Goal: Check status: Check status

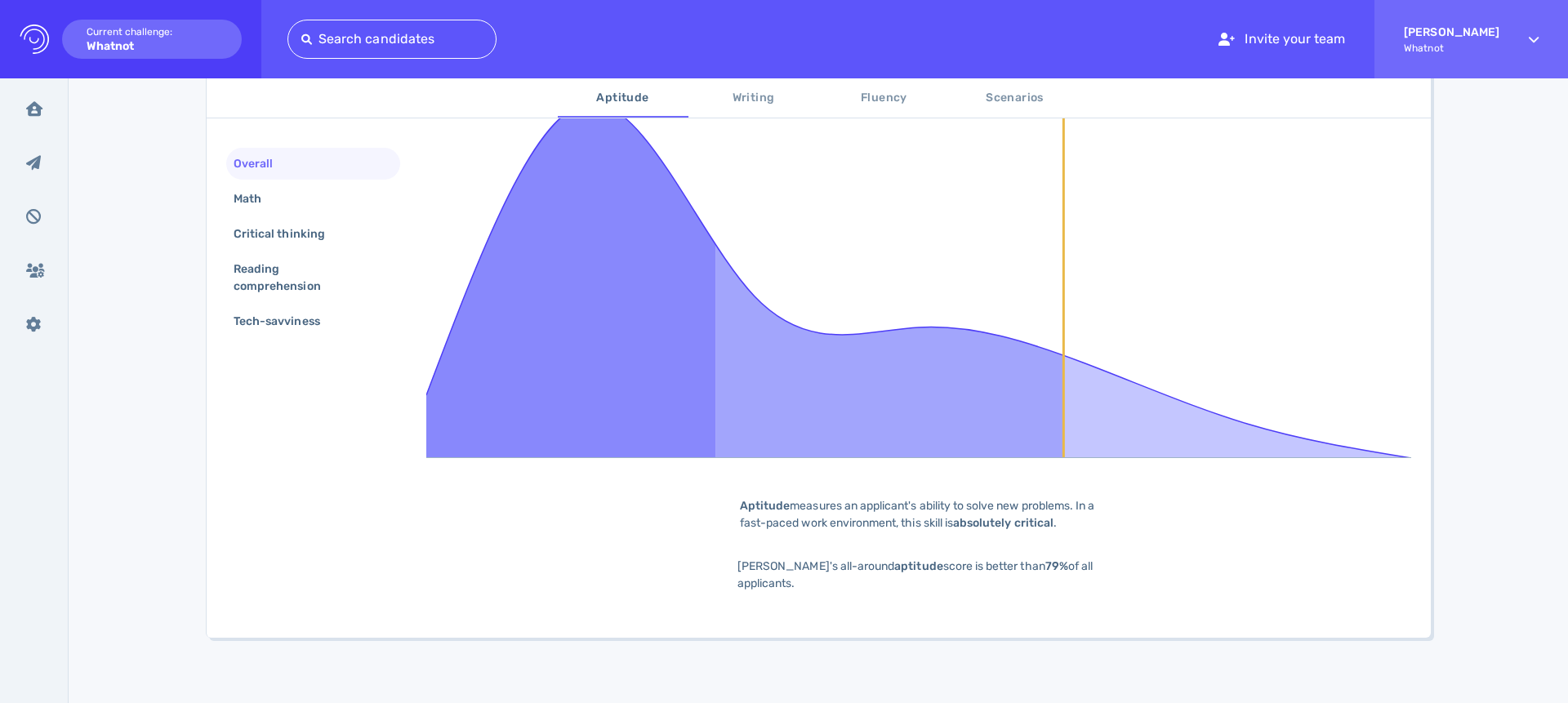
scroll to position [376, 0]
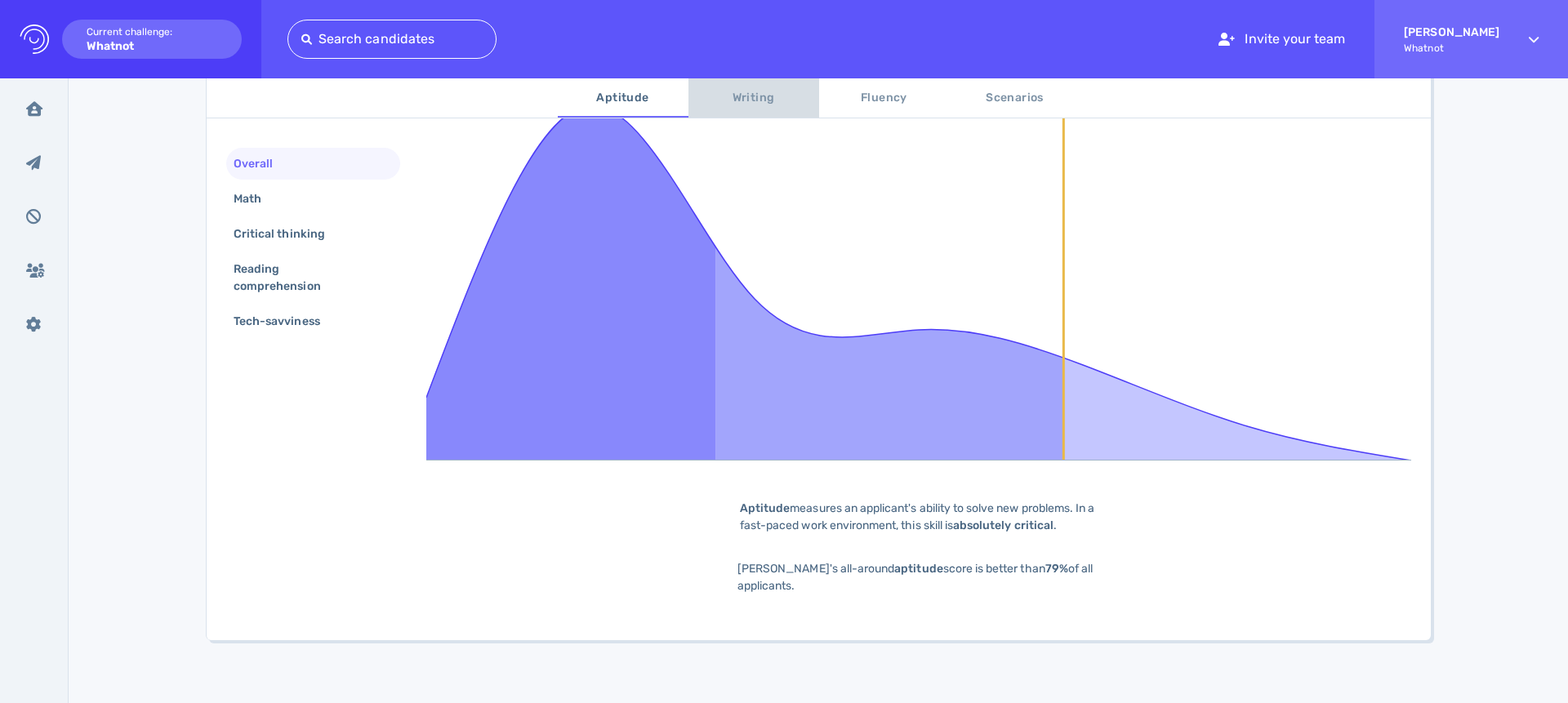
click at [765, 94] on span "Writing" at bounding box center [754, 98] width 111 height 20
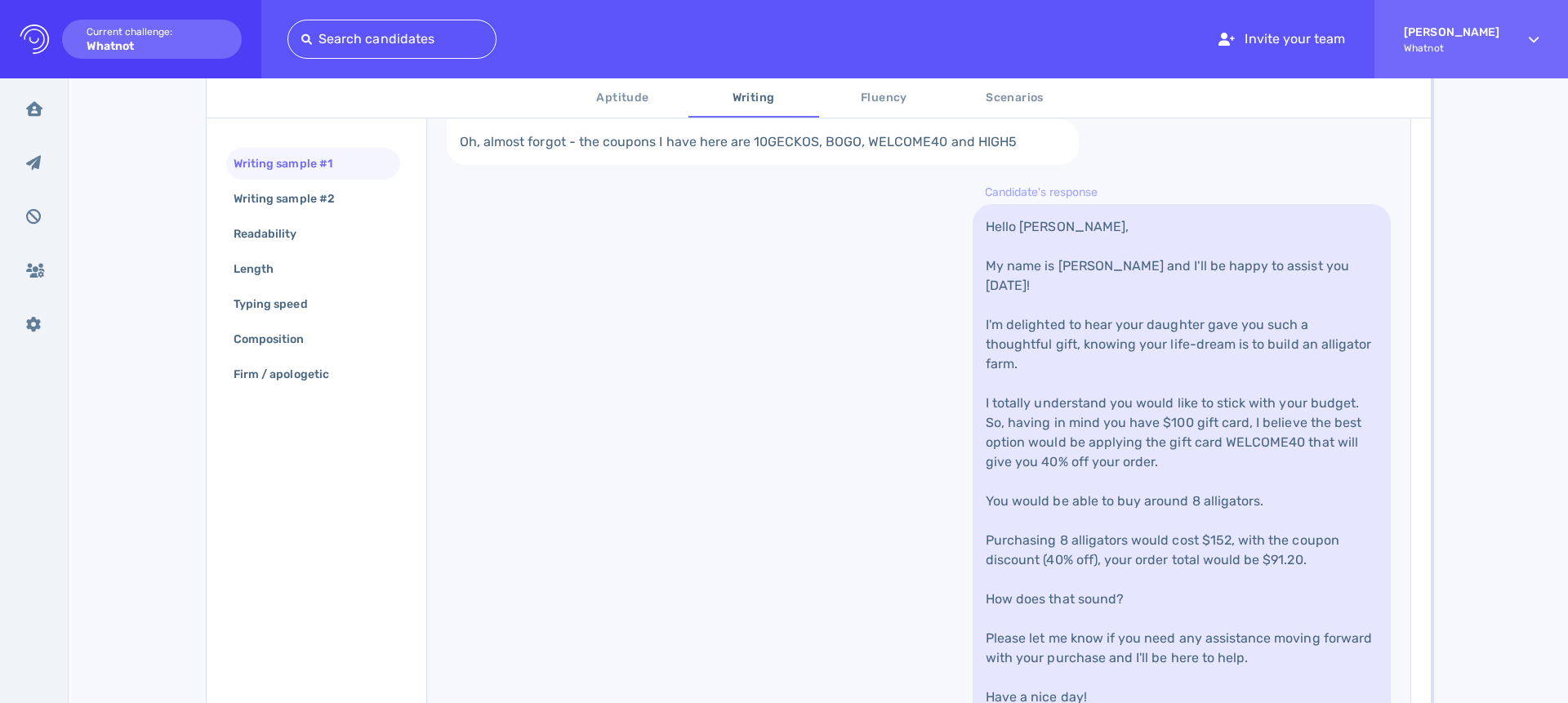
scroll to position [574, 0]
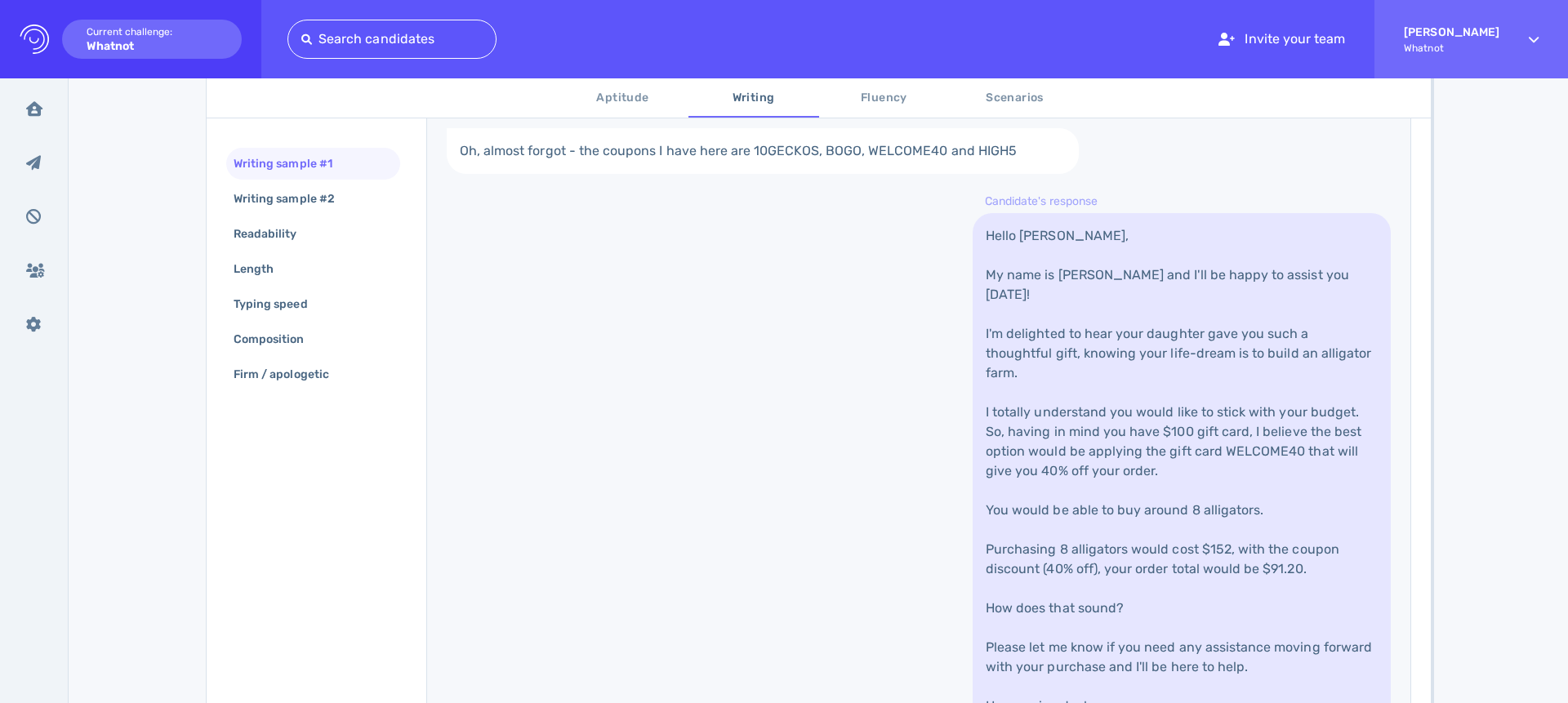
click at [167, 309] on div "[PERSON_NAME] [EMAIL_ADDRESS][PERSON_NAME][DOMAIN_NAME] Share candidate Decline…" at bounding box center [818, 228] width 1500 height 1449
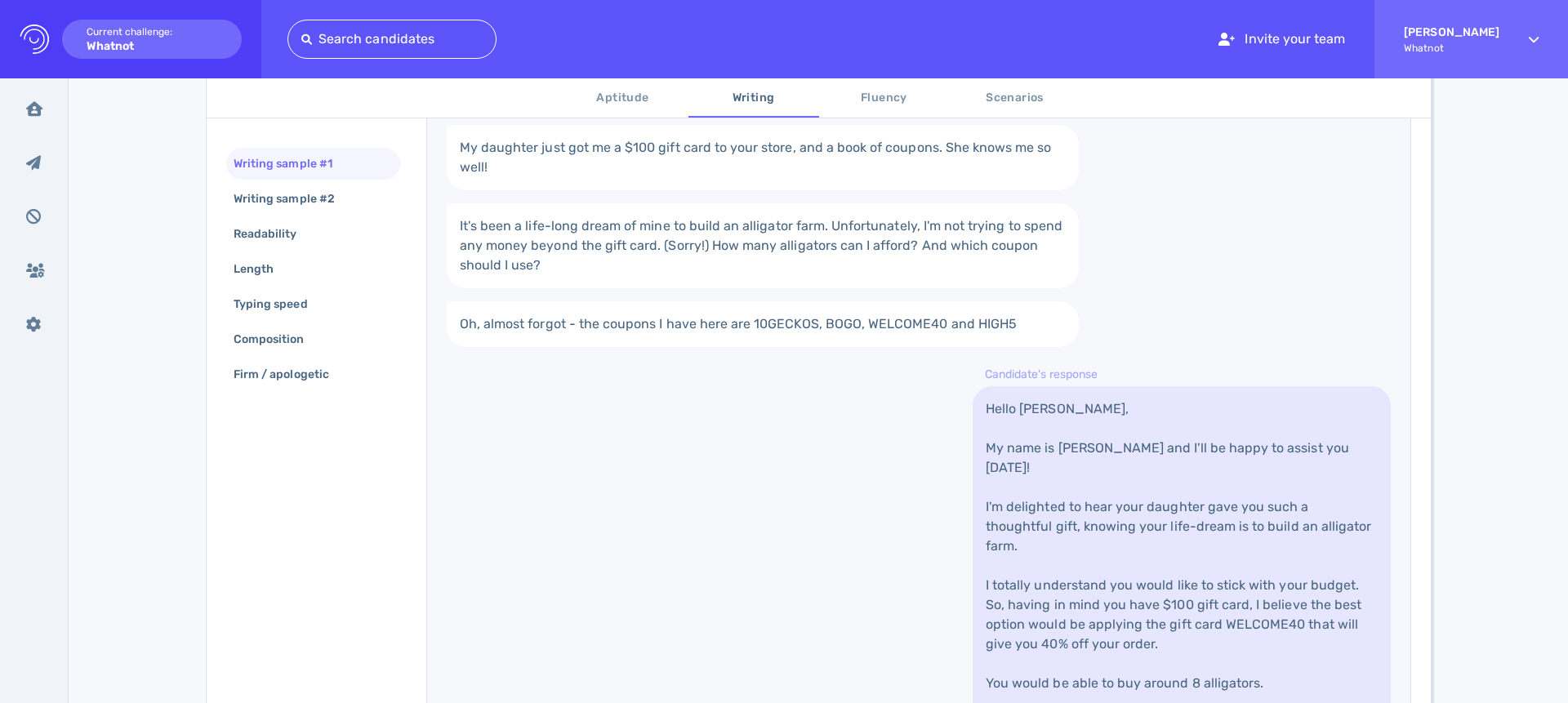
scroll to position [401, 0]
click at [298, 197] on div "Writing sample #2" at bounding box center [292, 199] width 124 height 24
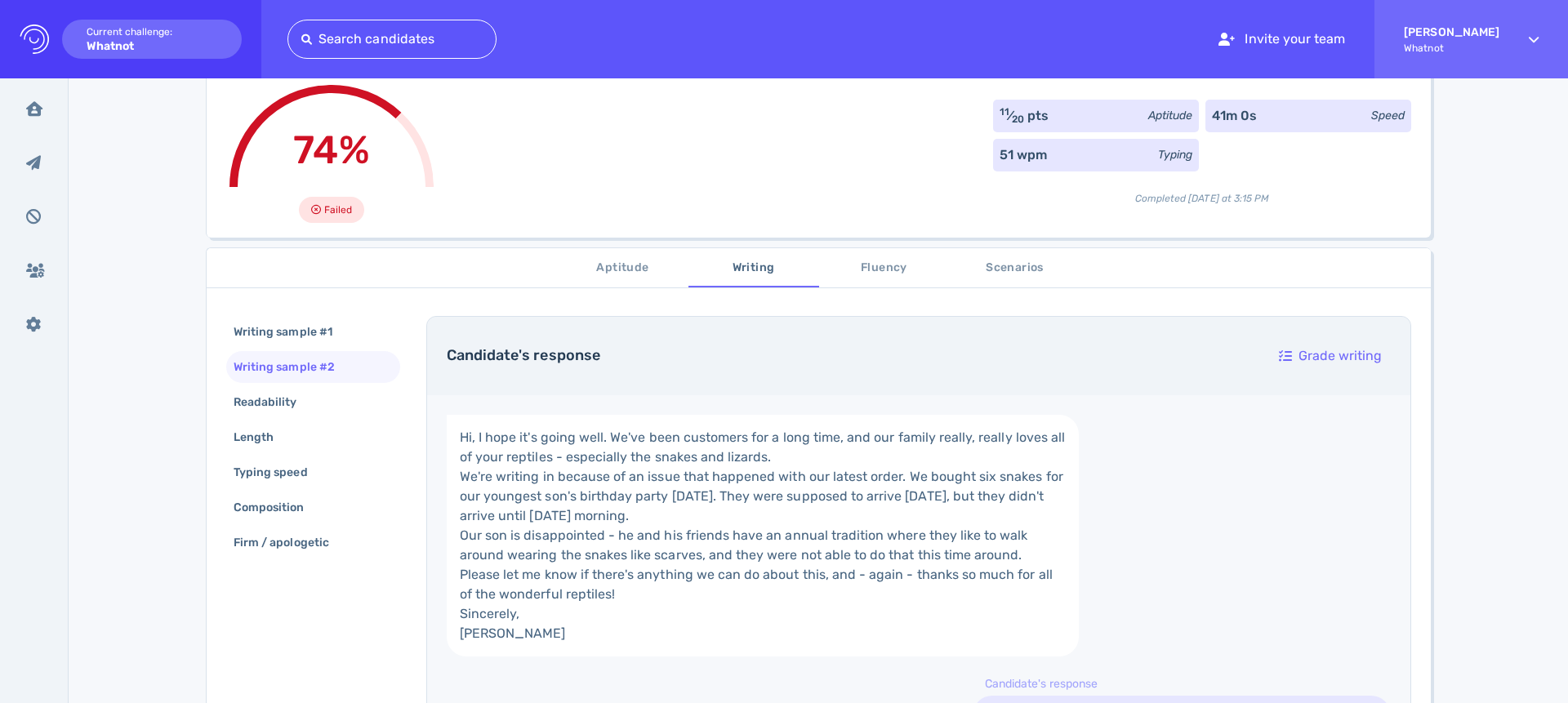
scroll to position [0, 0]
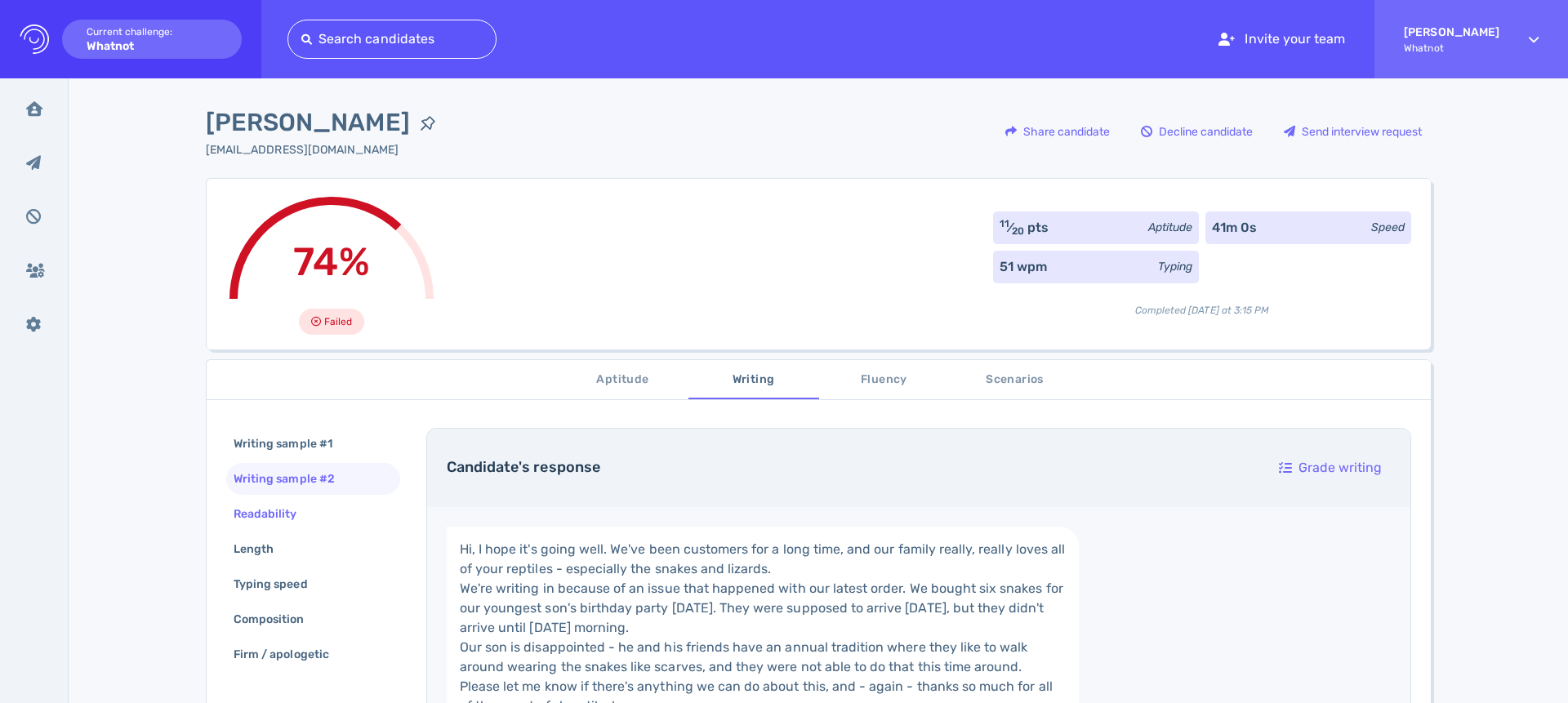
click at [246, 509] on div "Readability" at bounding box center [274, 514] width 87 height 24
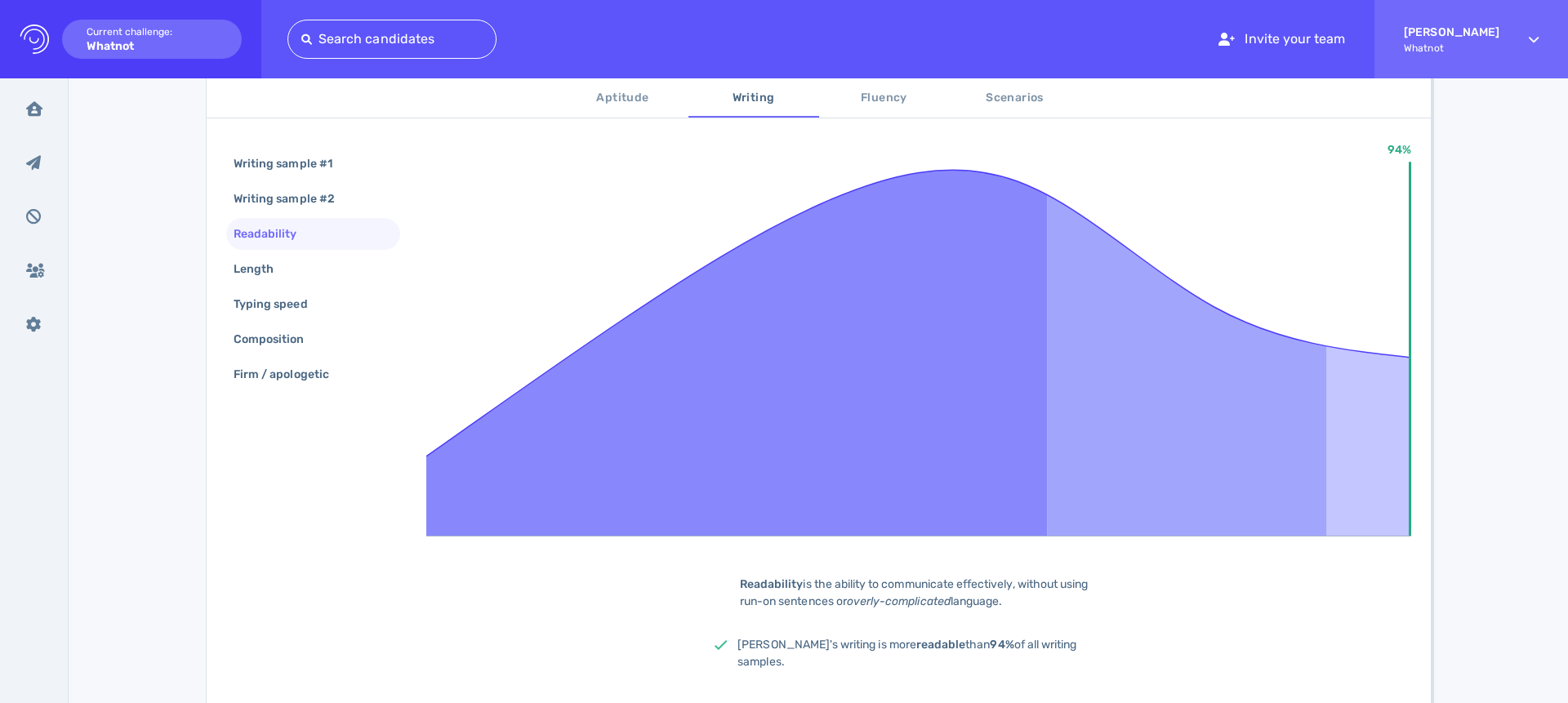
scroll to position [329, 0]
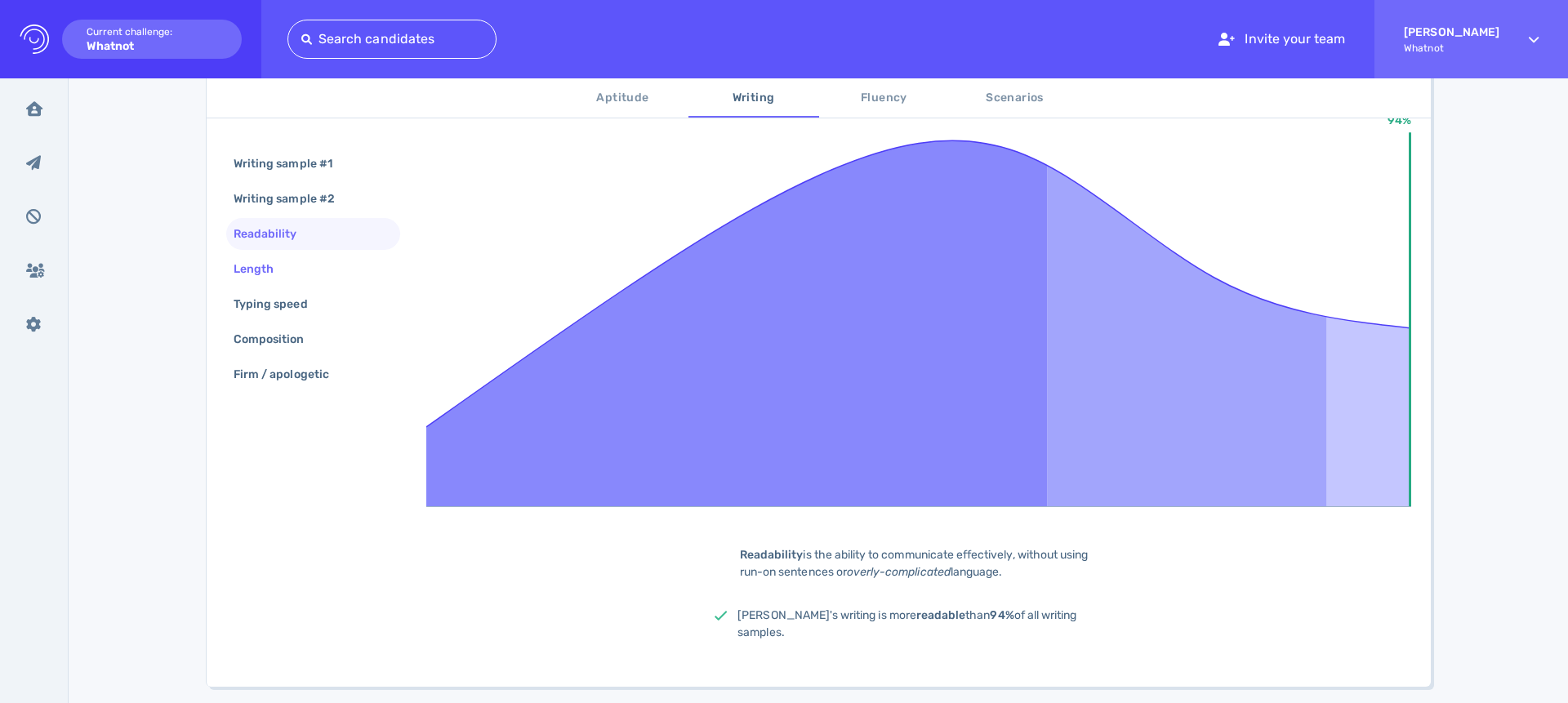
click at [281, 265] on div "Length" at bounding box center [262, 269] width 63 height 24
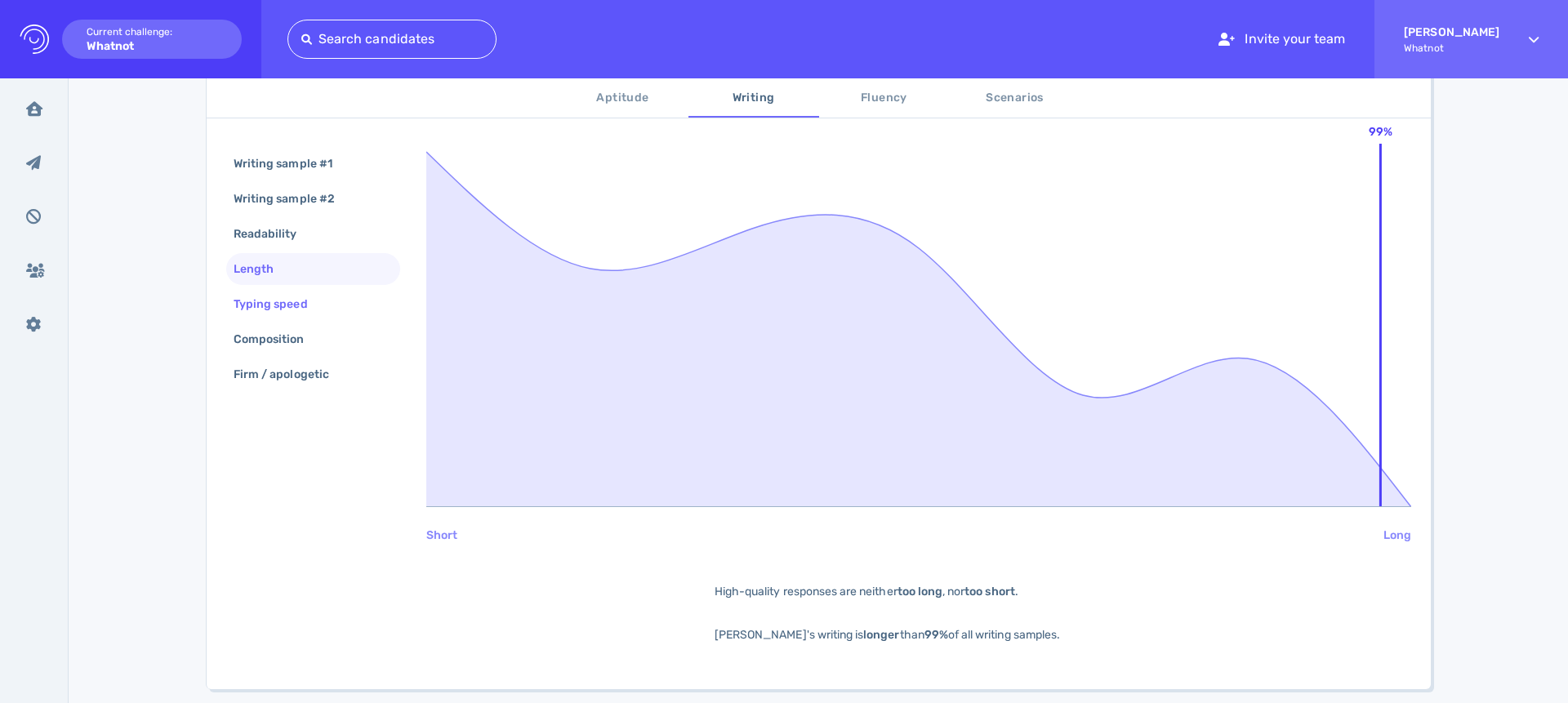
click at [289, 303] on div "Typing speed" at bounding box center [278, 304] width 97 height 24
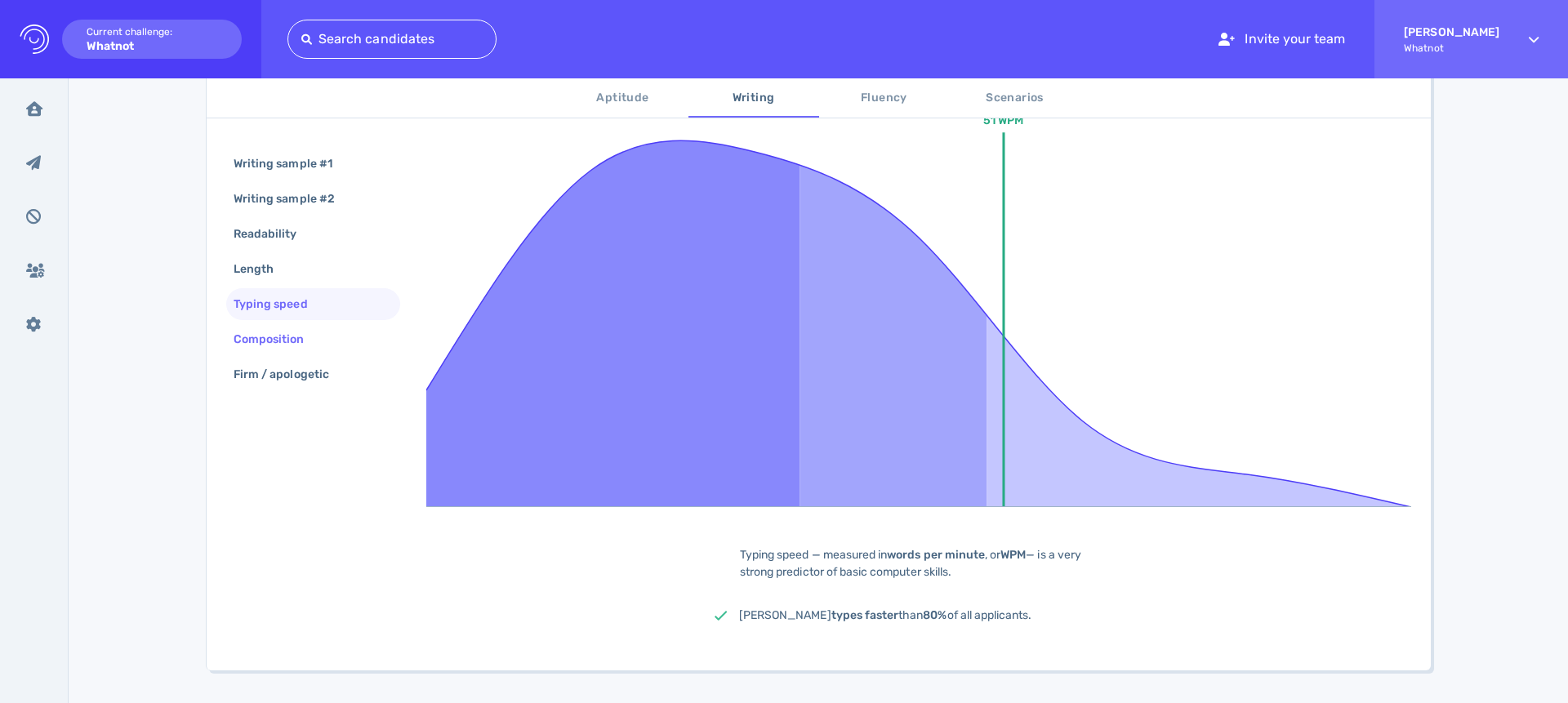
click at [282, 336] on div "Composition" at bounding box center [278, 339] width 94 height 24
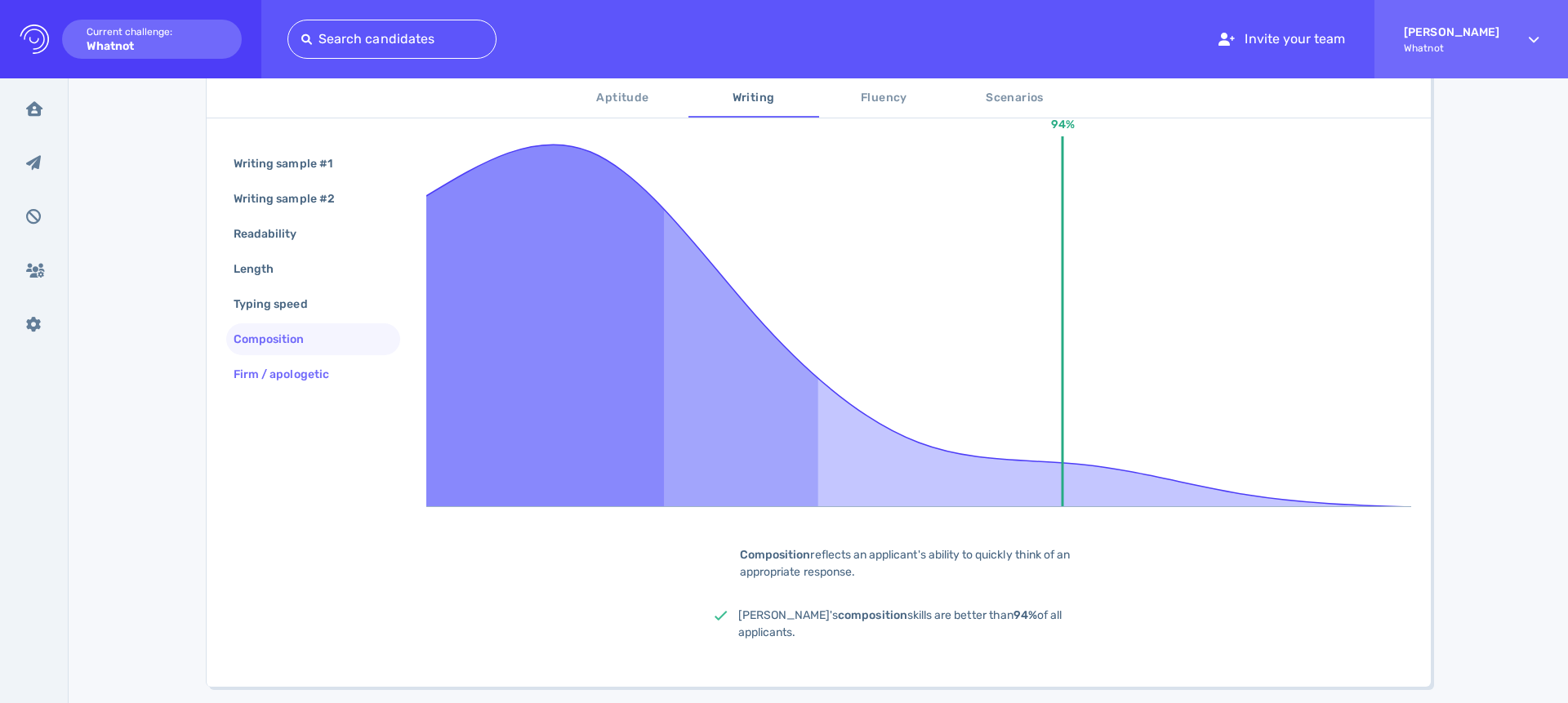
click at [288, 385] on div "Firm / apologetic" at bounding box center [290, 375] width 118 height 24
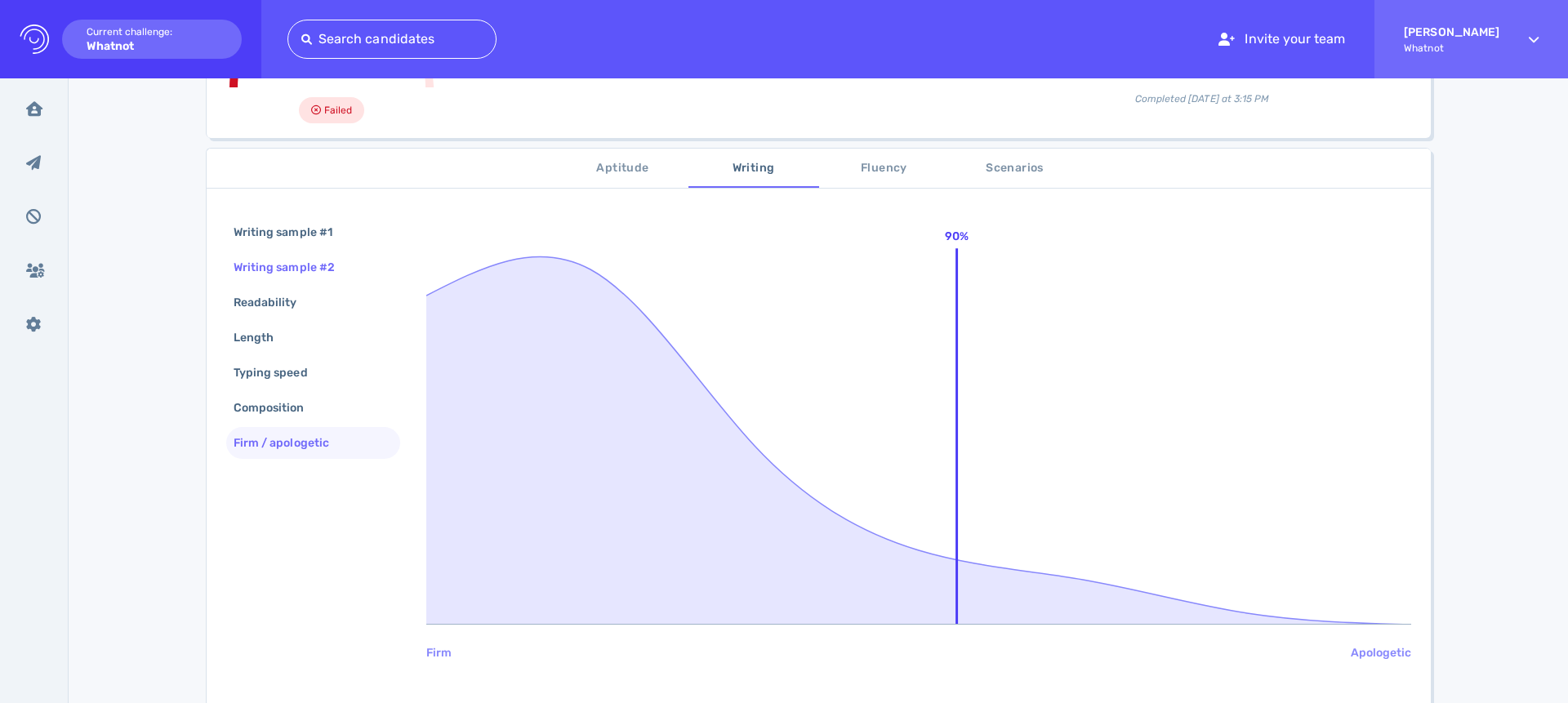
scroll to position [191, 0]
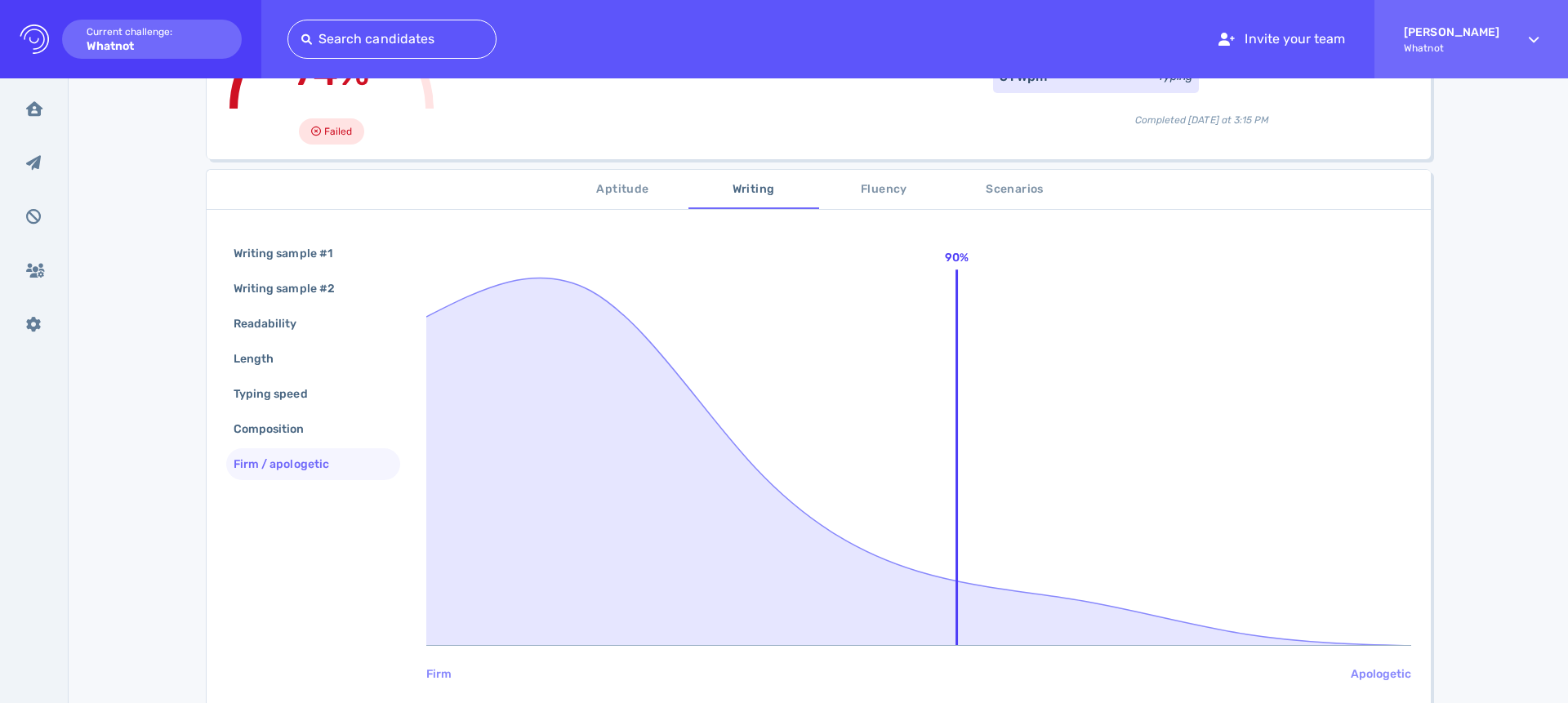
click at [617, 200] on button "Aptitude" at bounding box center [623, 190] width 130 height 39
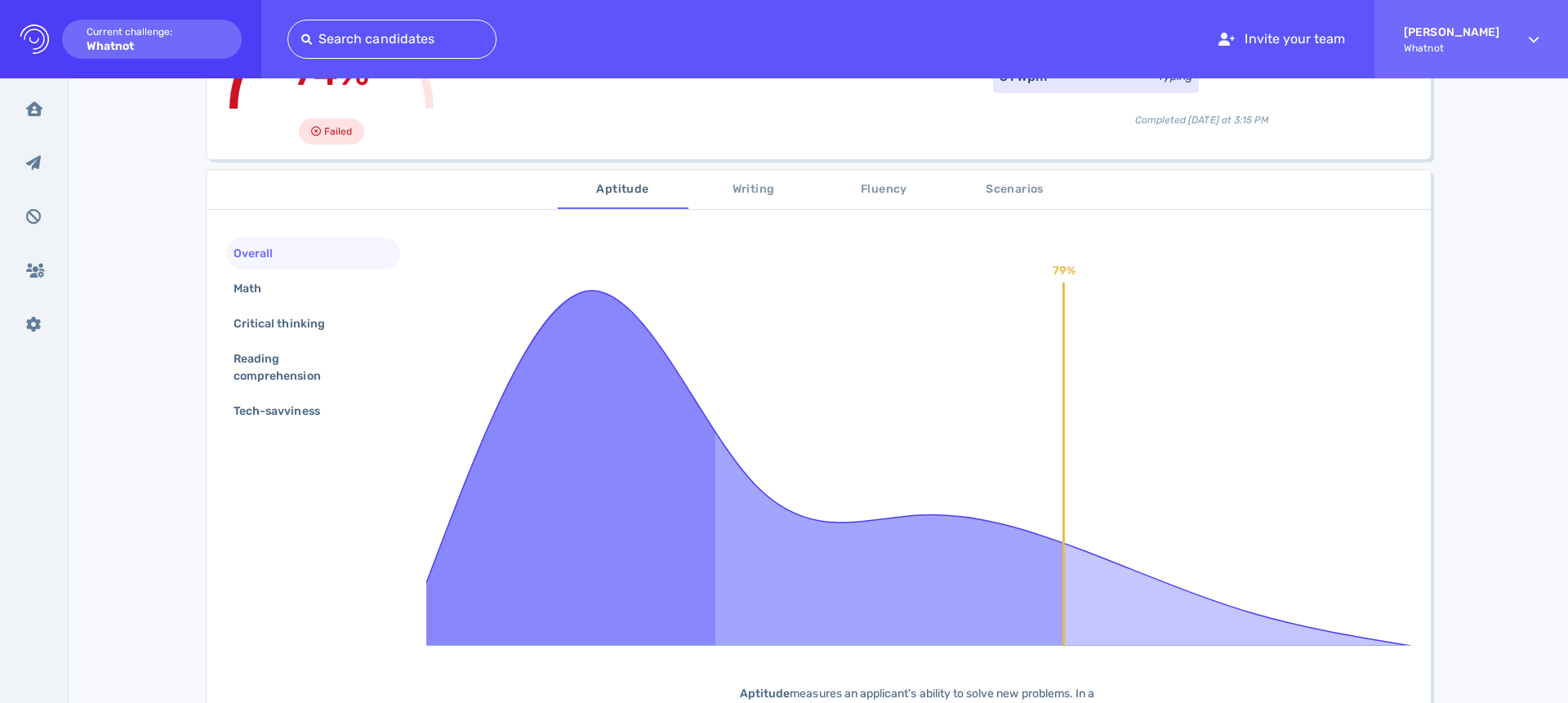
click at [271, 268] on div "Overall" at bounding box center [314, 253] width 174 height 31
click at [275, 287] on div "Math" at bounding box center [255, 289] width 51 height 24
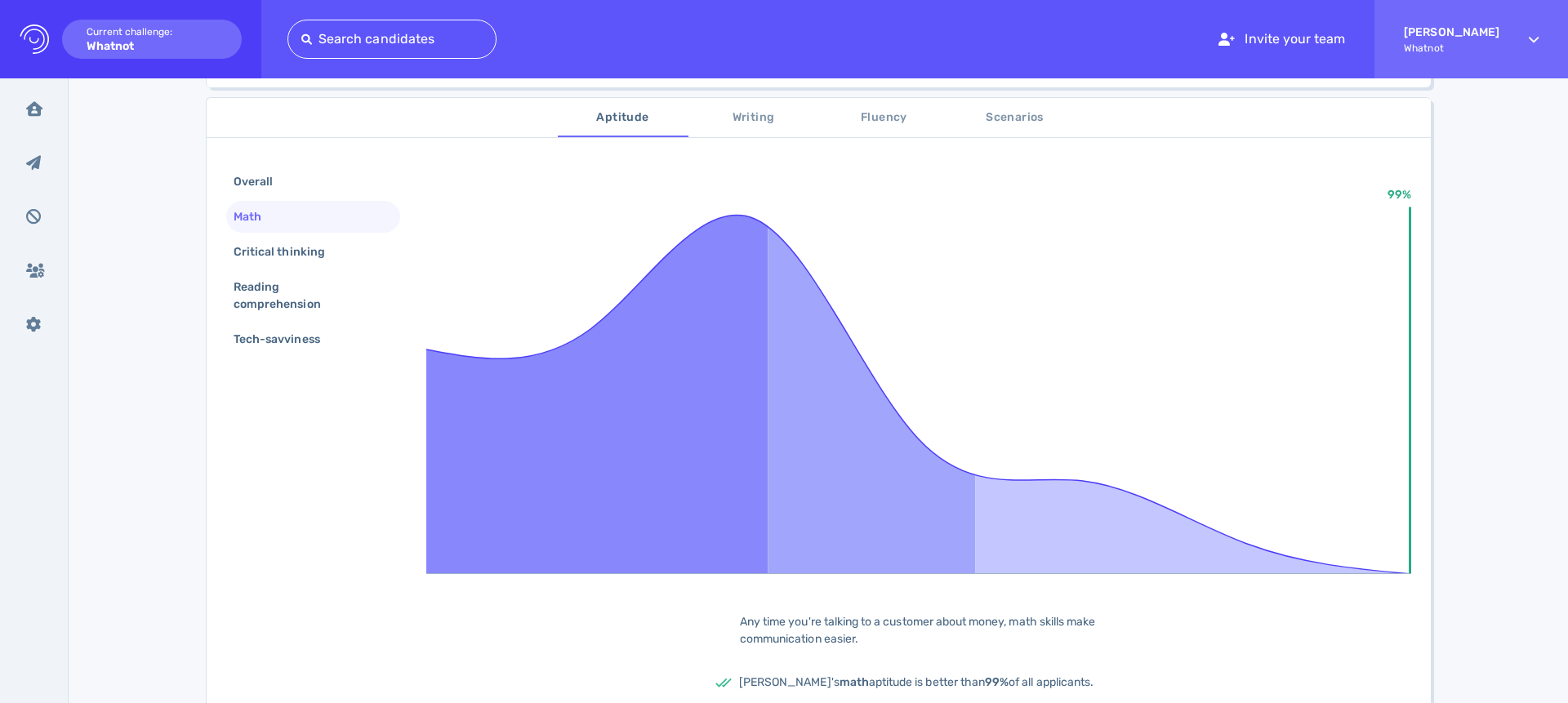
scroll to position [255, 0]
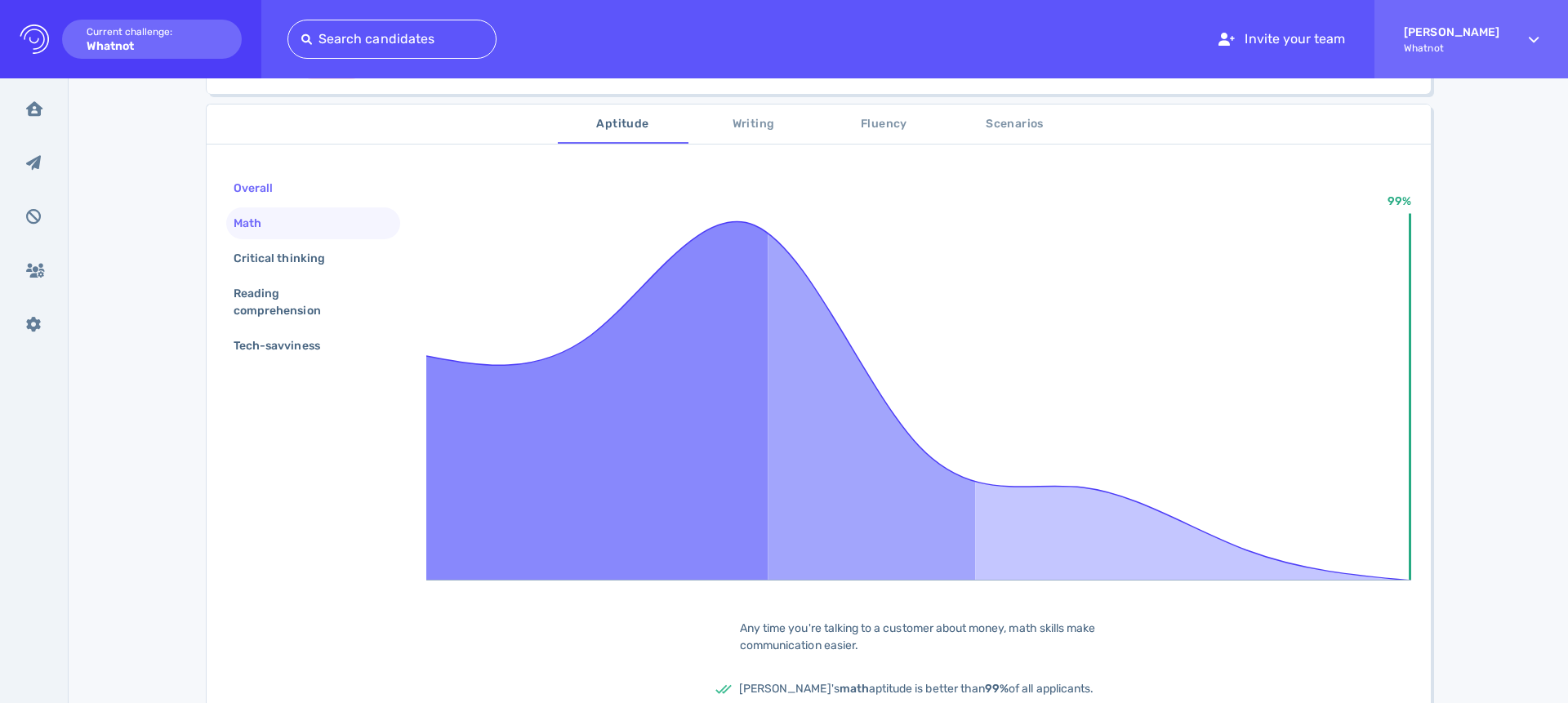
click at [272, 179] on div "Overall" at bounding box center [261, 189] width 62 height 24
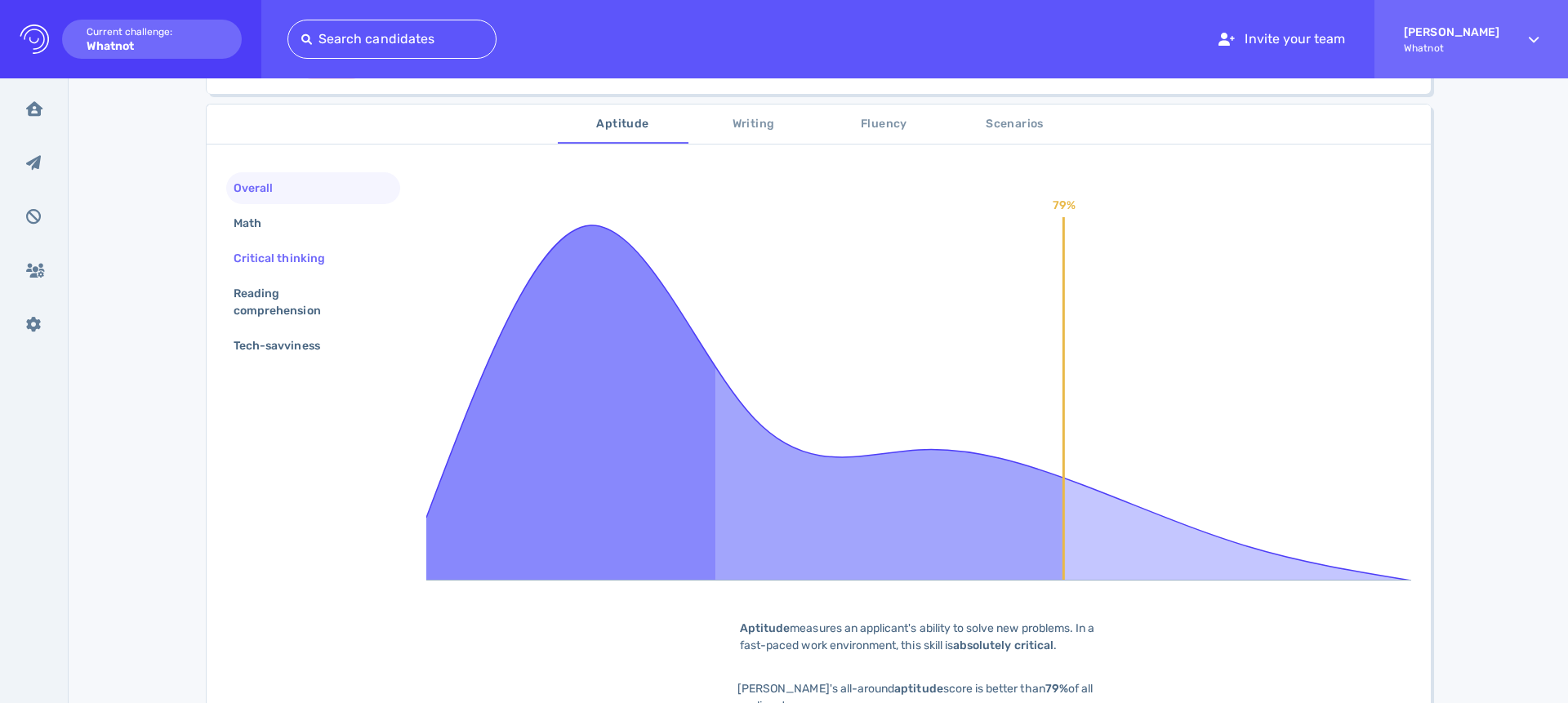
click at [288, 268] on div "Critical thinking" at bounding box center [288, 259] width 115 height 24
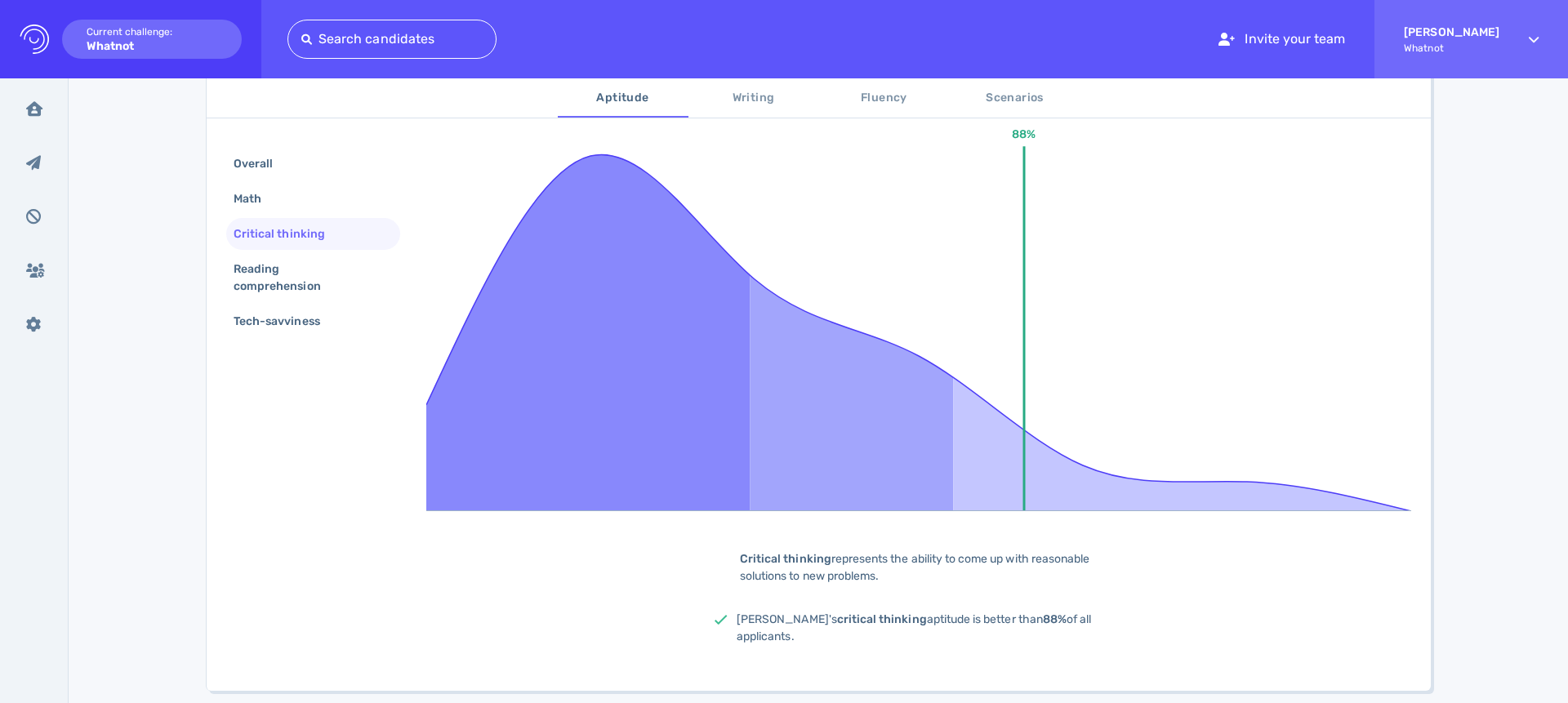
scroll to position [322, 0]
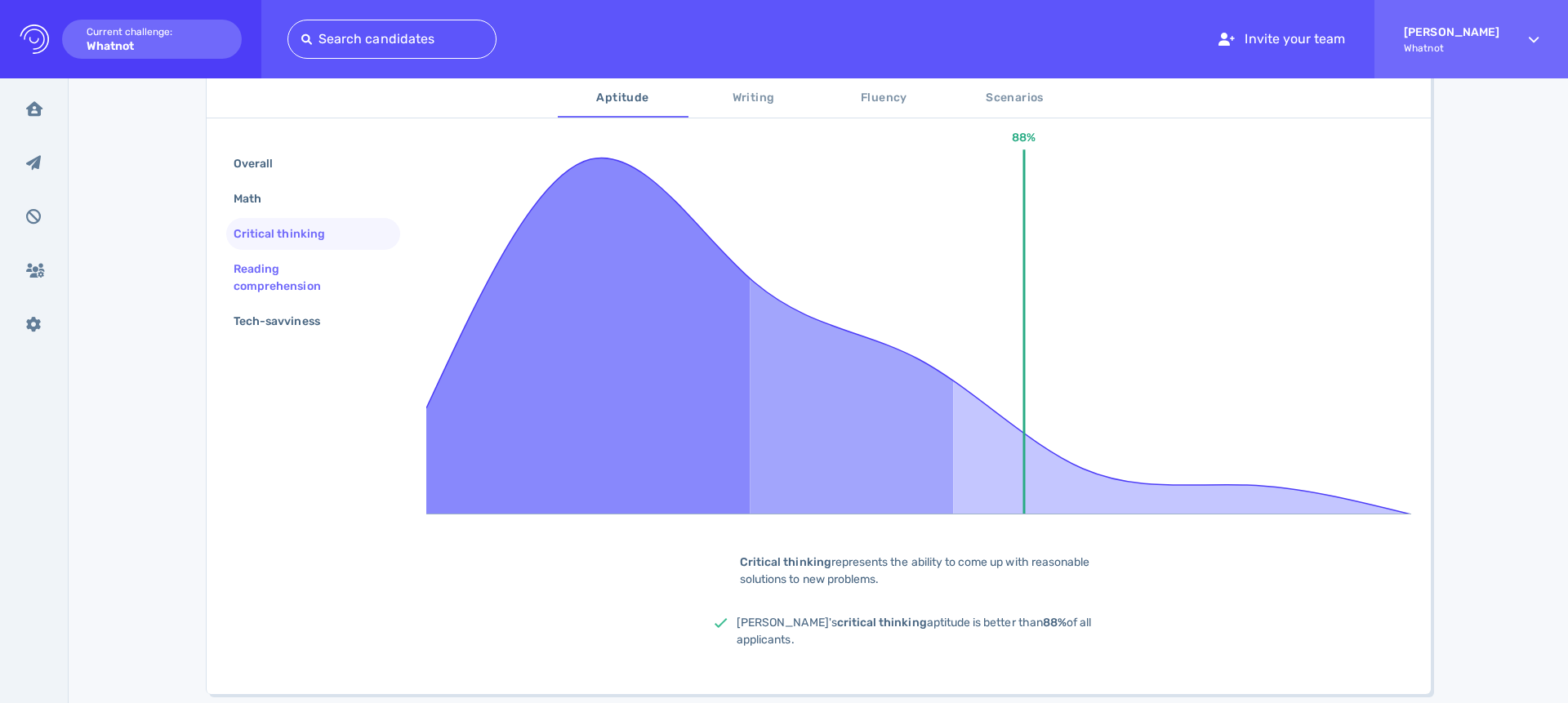
click at [261, 260] on div "Reading comprehension" at bounding box center [306, 278] width 153 height 41
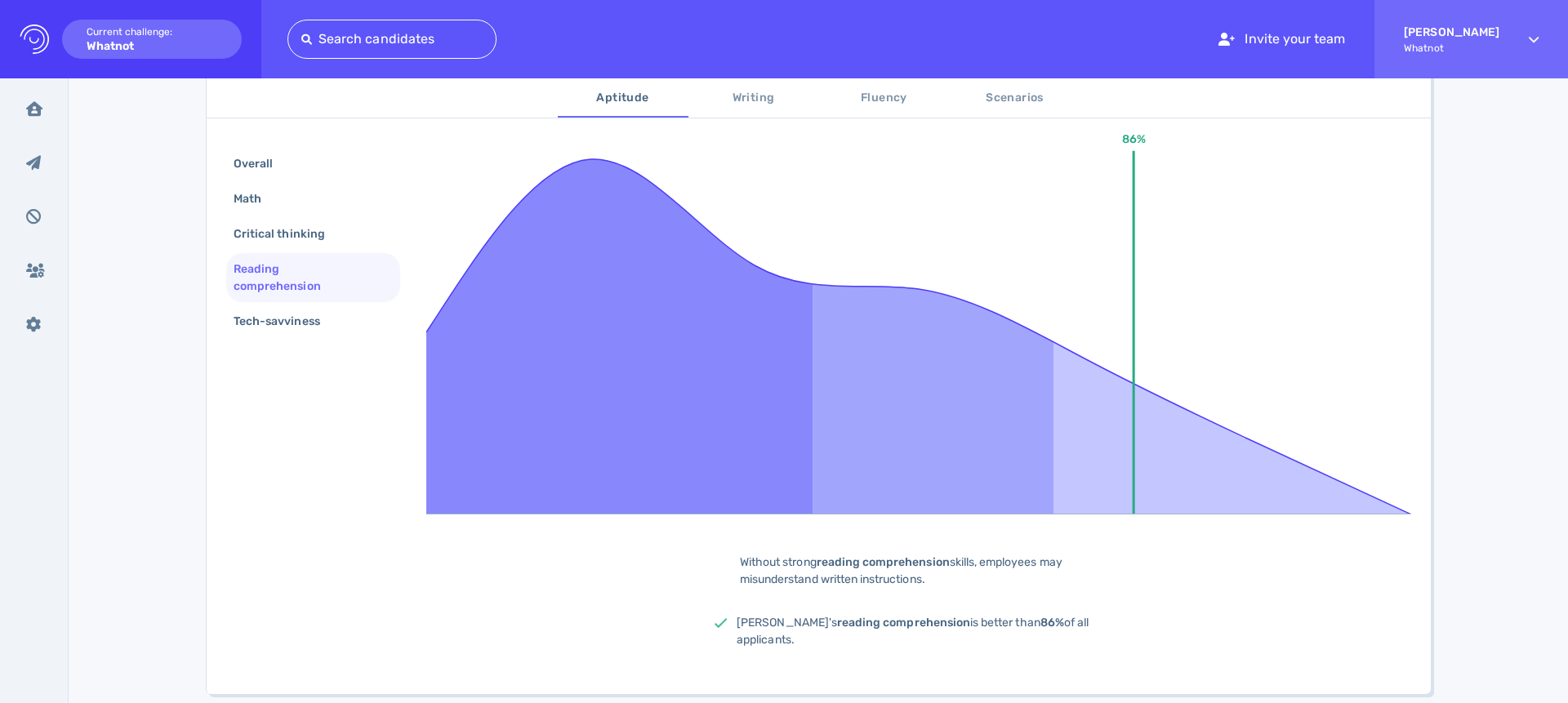
click at [265, 299] on div "Reading comprehension" at bounding box center [314, 278] width 174 height 49
click at [268, 310] on div "Tech-savviness" at bounding box center [285, 322] width 109 height 24
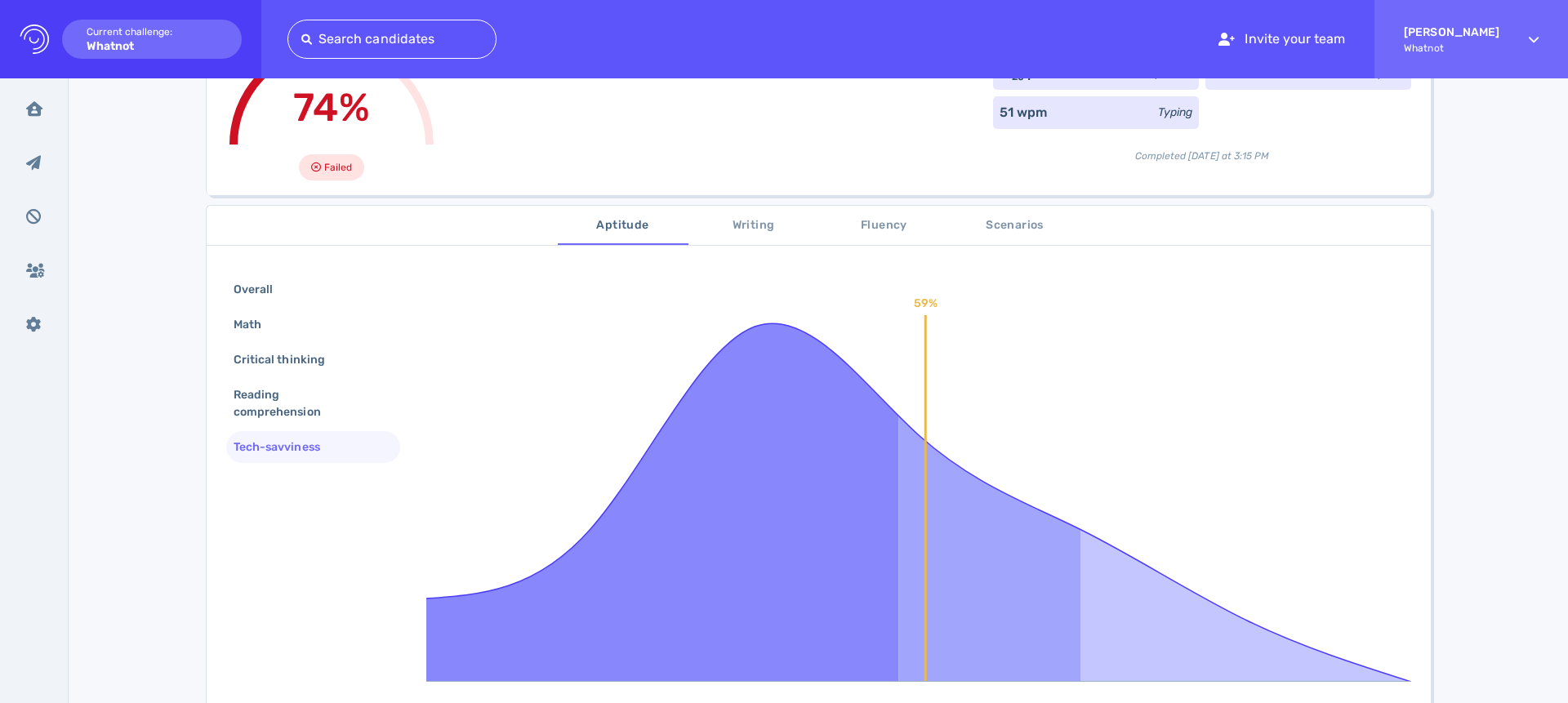
scroll to position [134, 0]
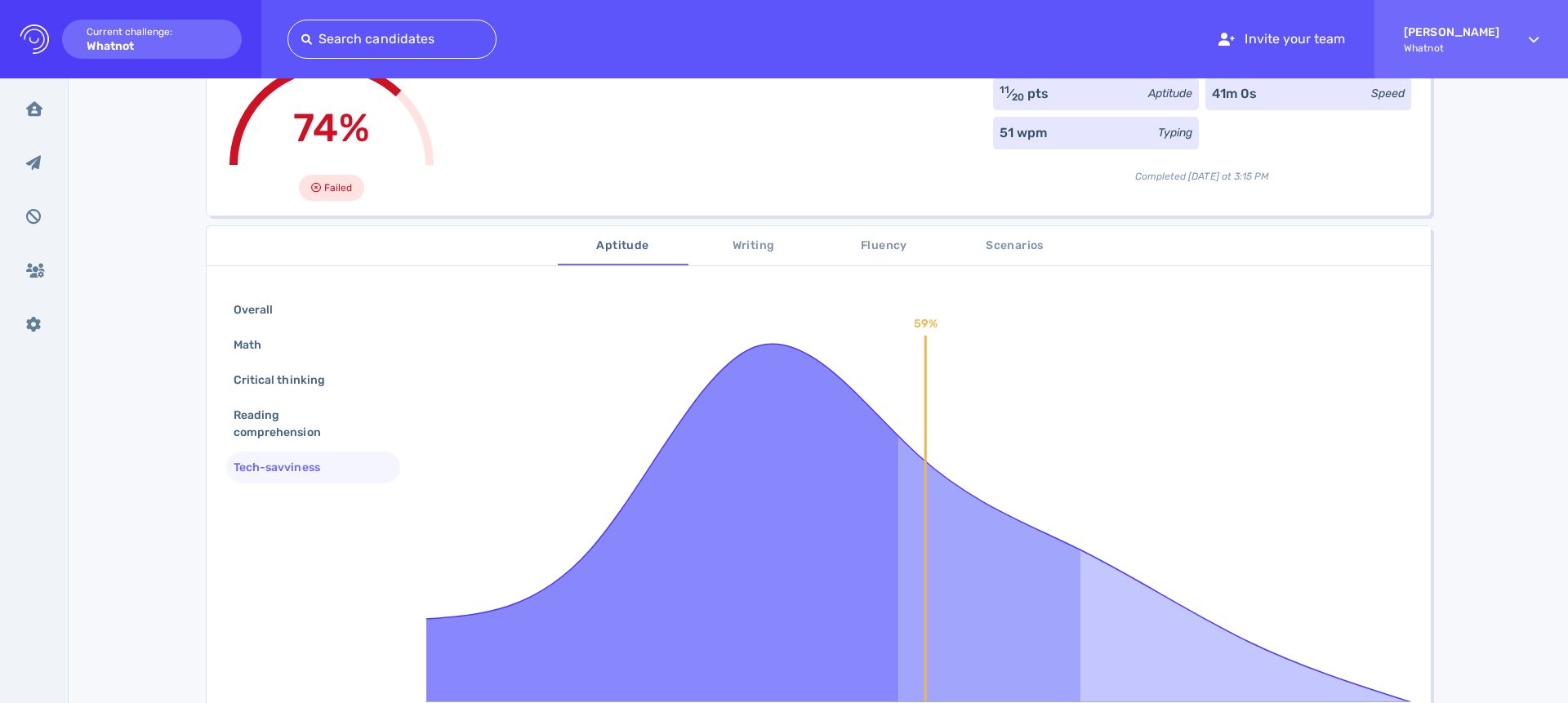
drag, startPoint x: 818, startPoint y: 249, endPoint x: 794, endPoint y: 242, distance: 25.0
click at [819, 248] on button "Fluency" at bounding box center [883, 246] width 130 height 39
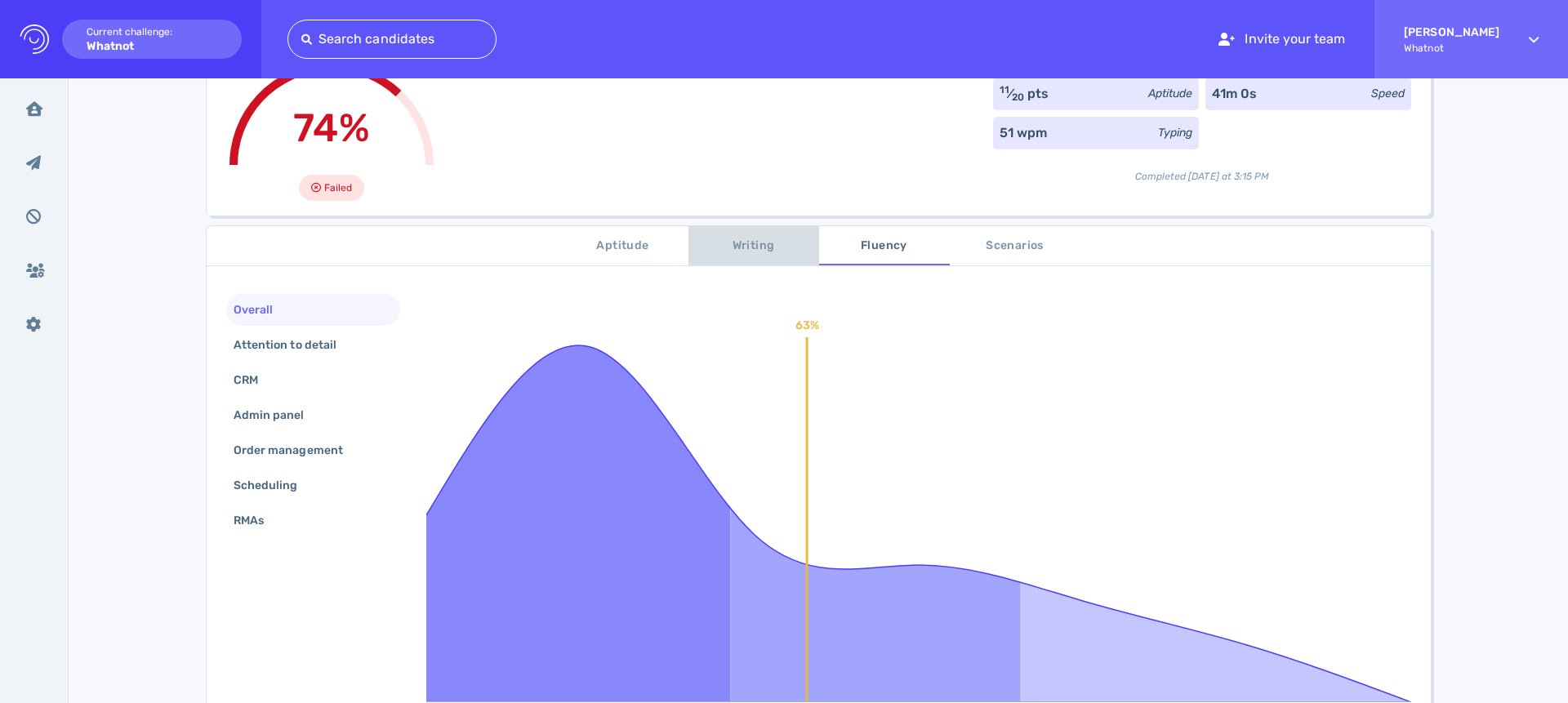
click at [780, 247] on span "Writing" at bounding box center [754, 246] width 111 height 20
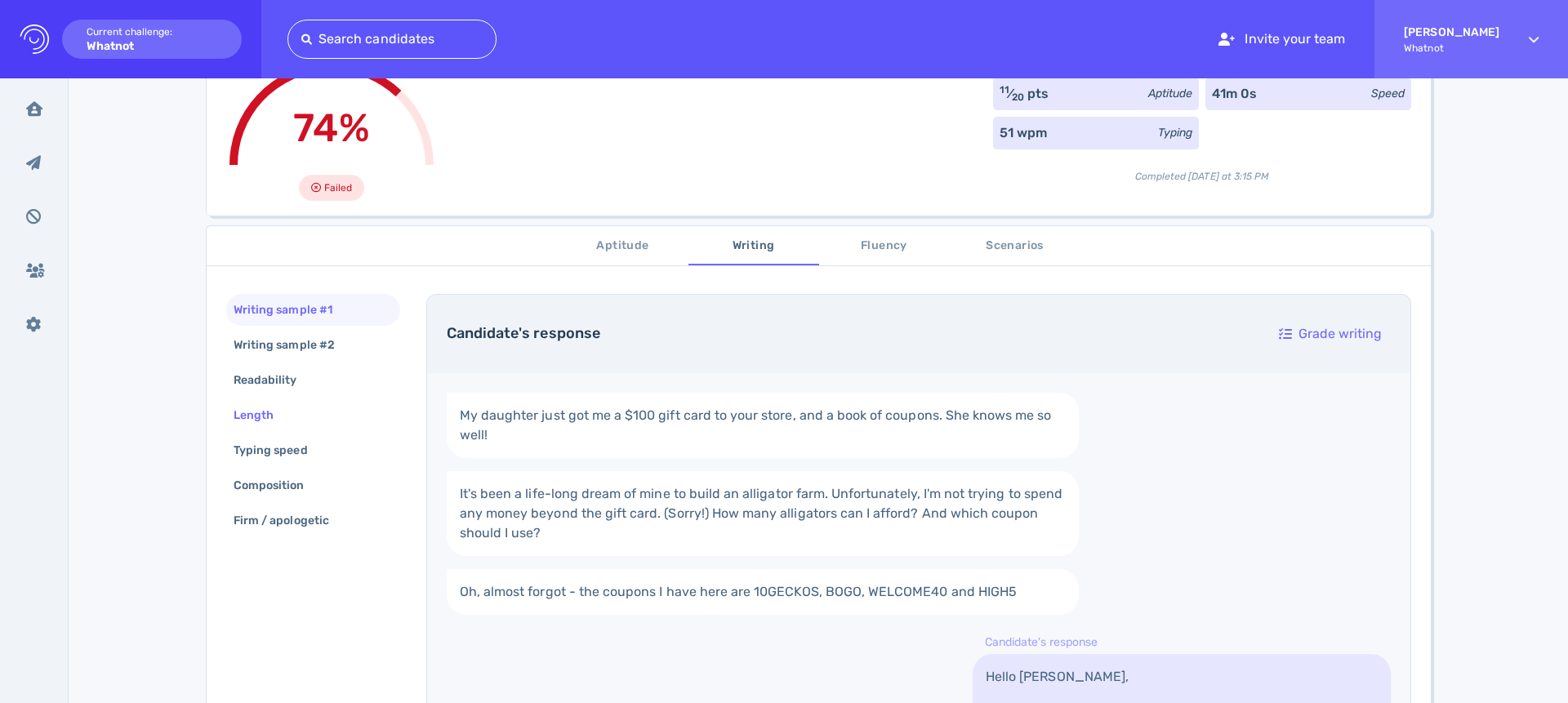
click at [312, 420] on div "Length" at bounding box center [314, 415] width 174 height 31
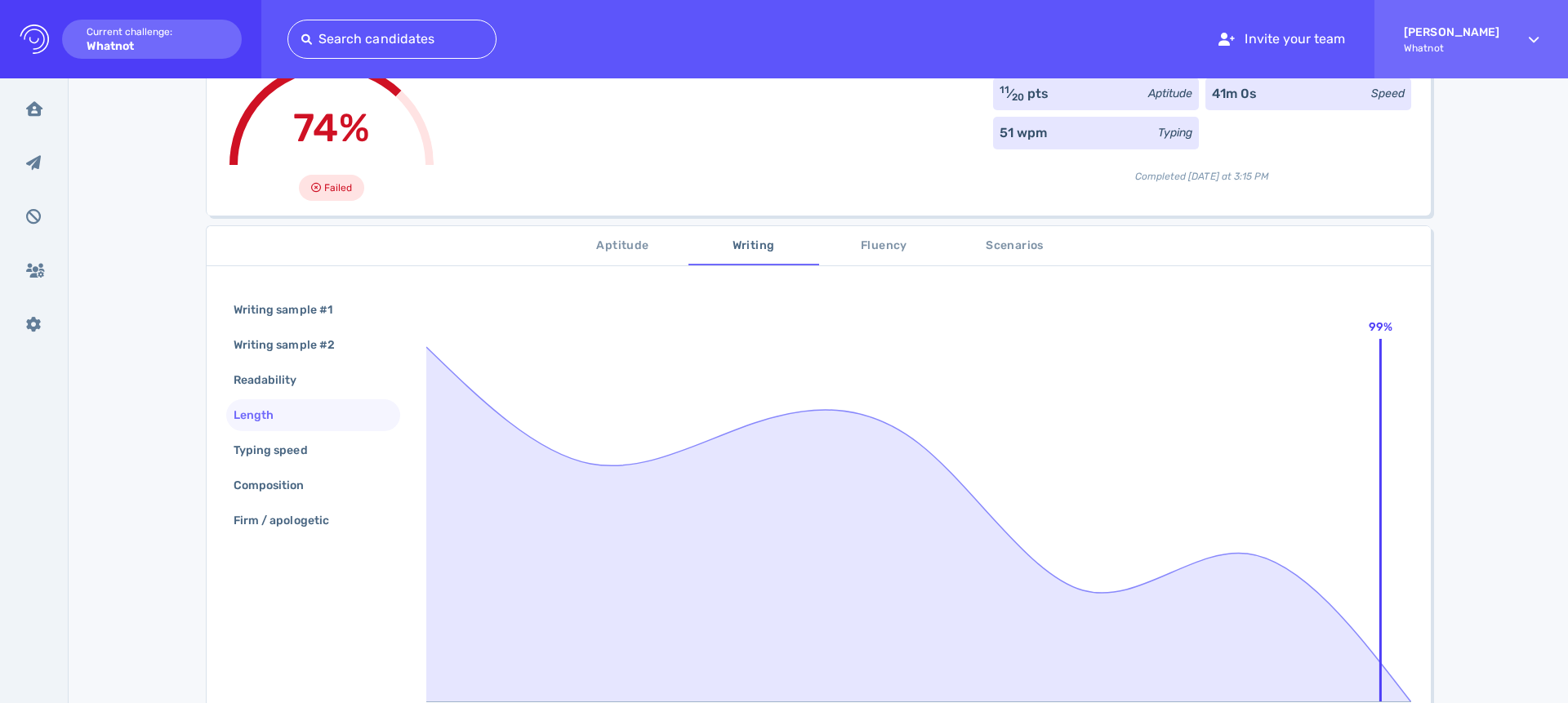
click at [893, 247] on span "Fluency" at bounding box center [884, 246] width 111 height 20
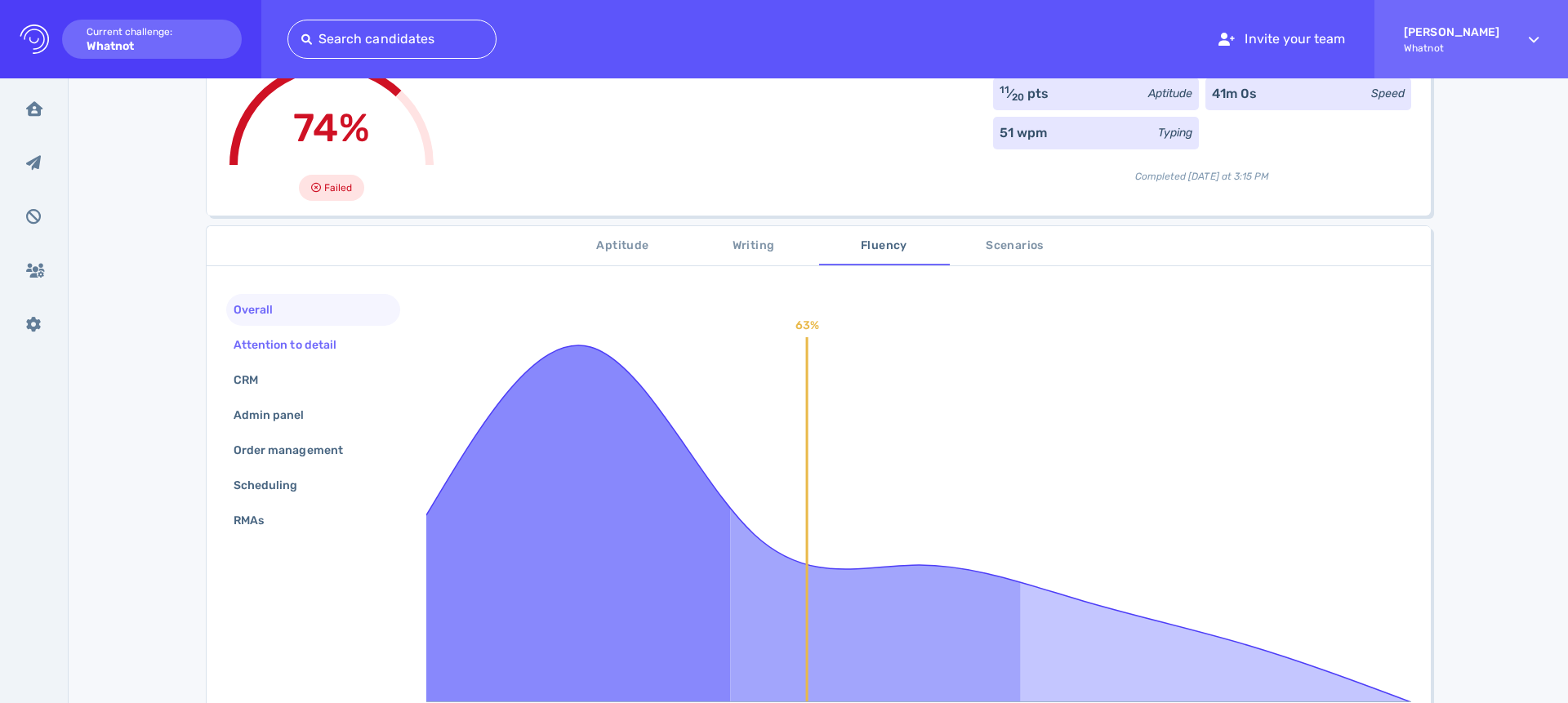
click at [313, 339] on div "Attention to detail" at bounding box center [293, 345] width 126 height 24
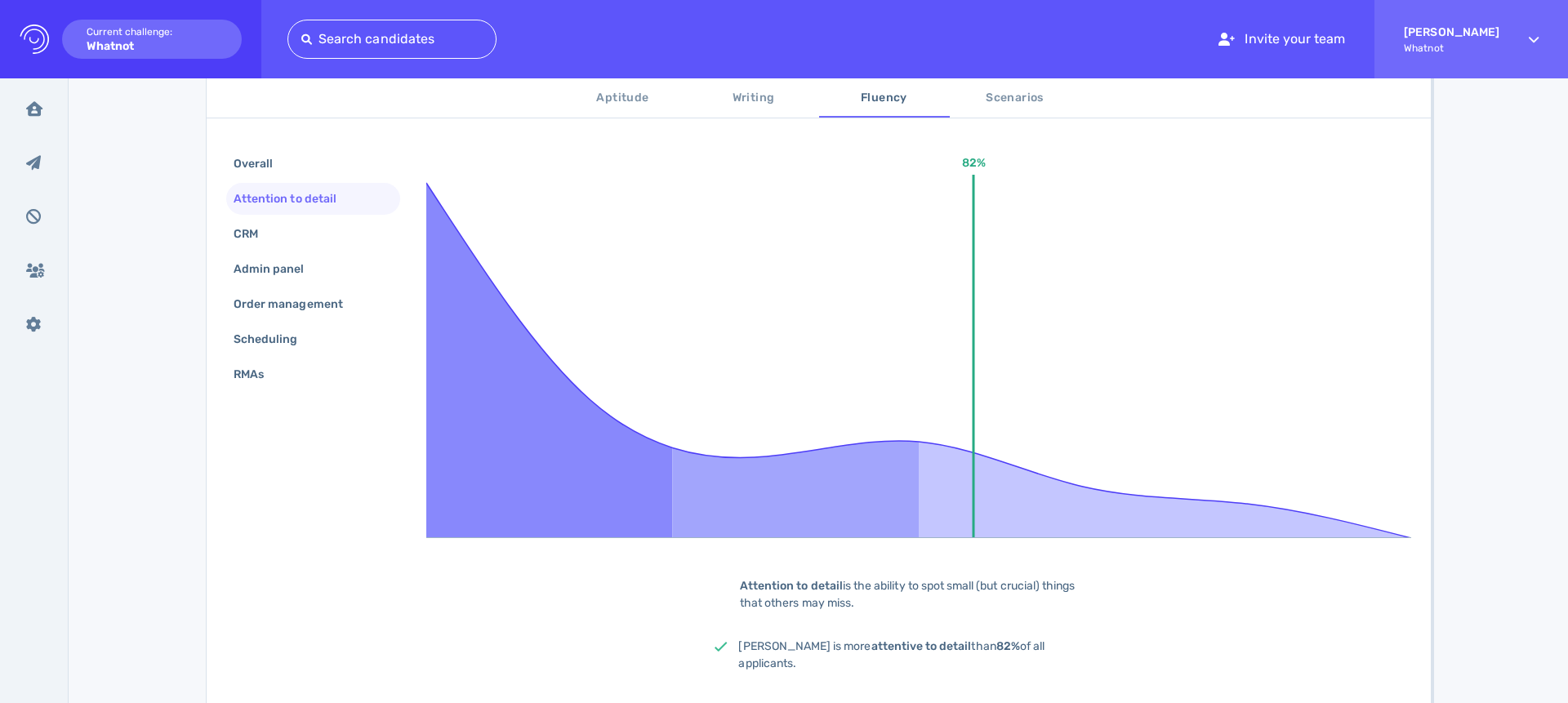
scroll to position [293, 0]
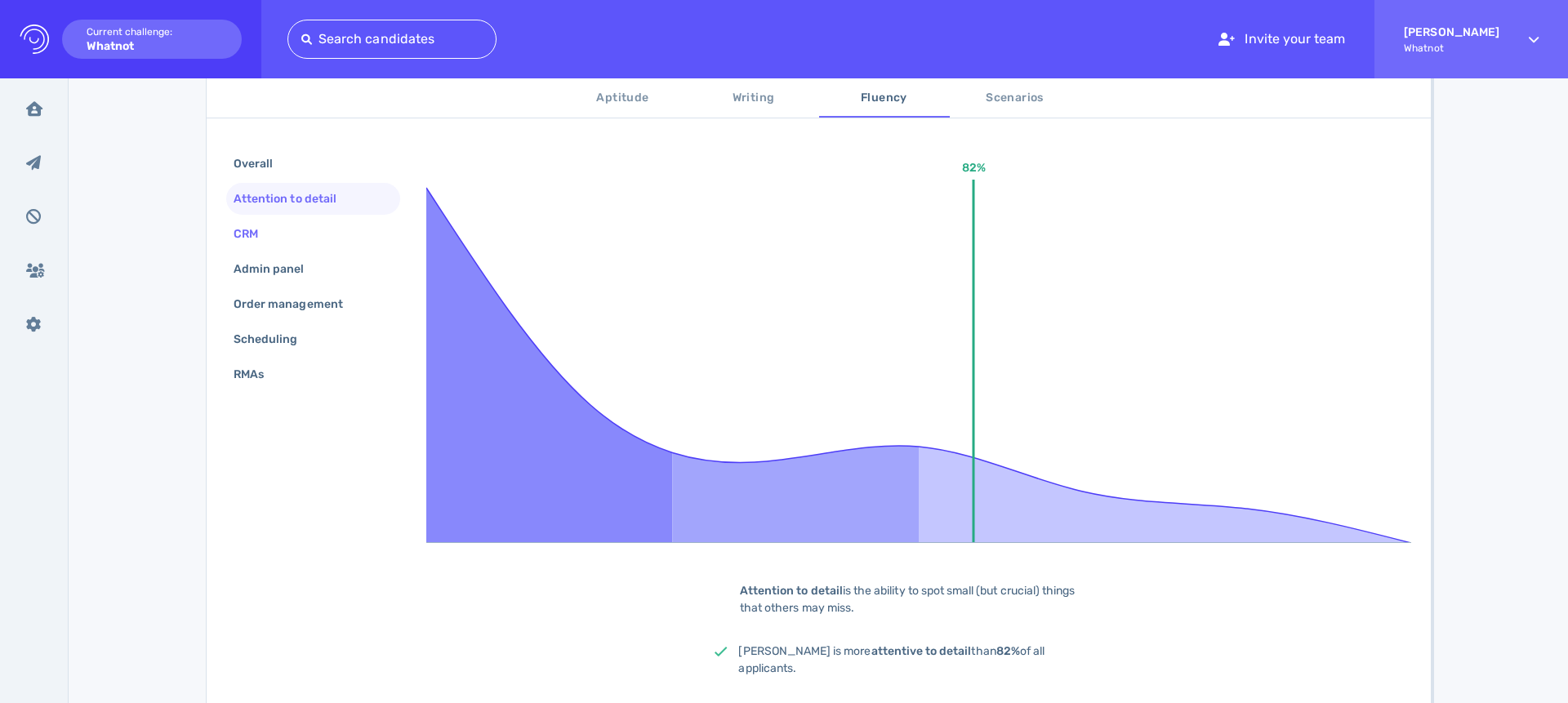
click at [247, 230] on div "CRM" at bounding box center [253, 234] width 47 height 24
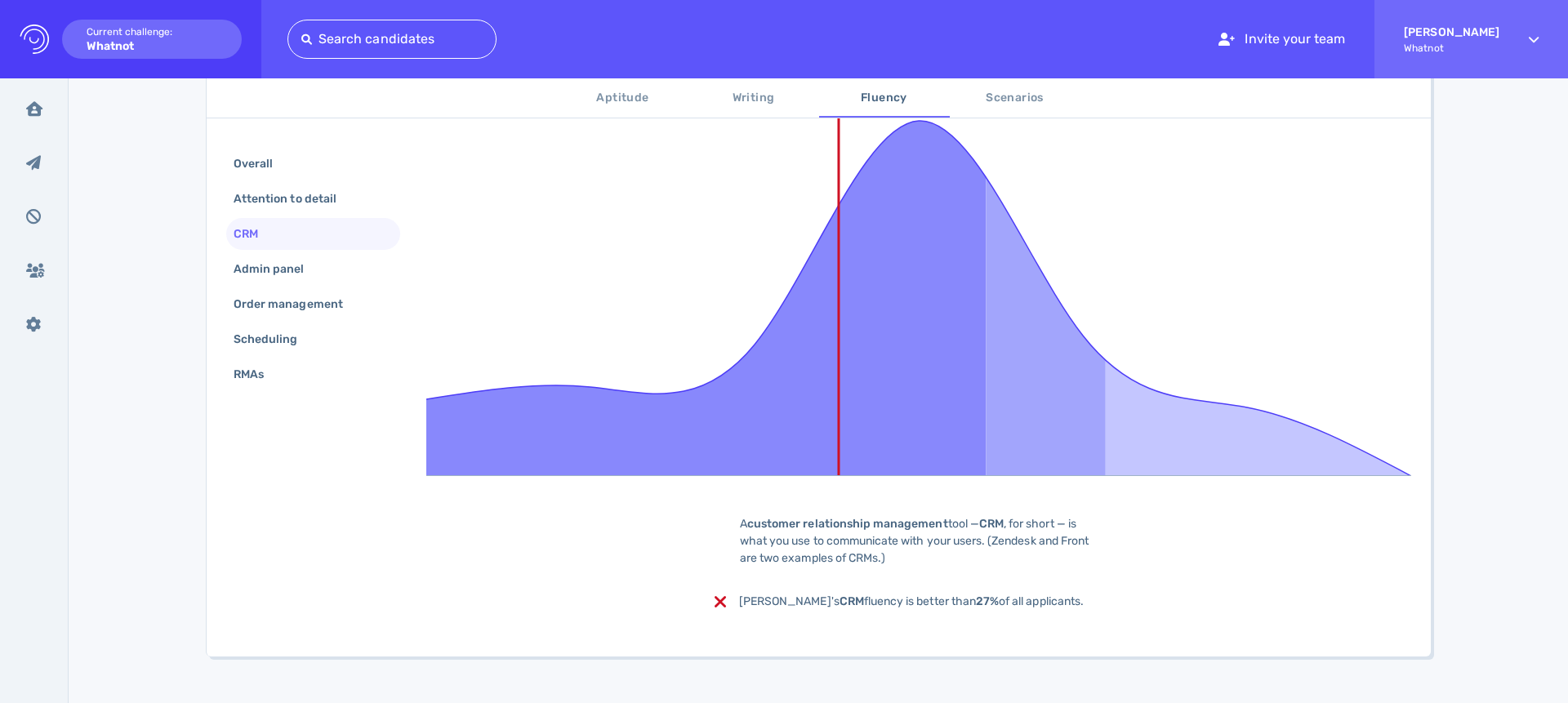
scroll to position [379, 0]
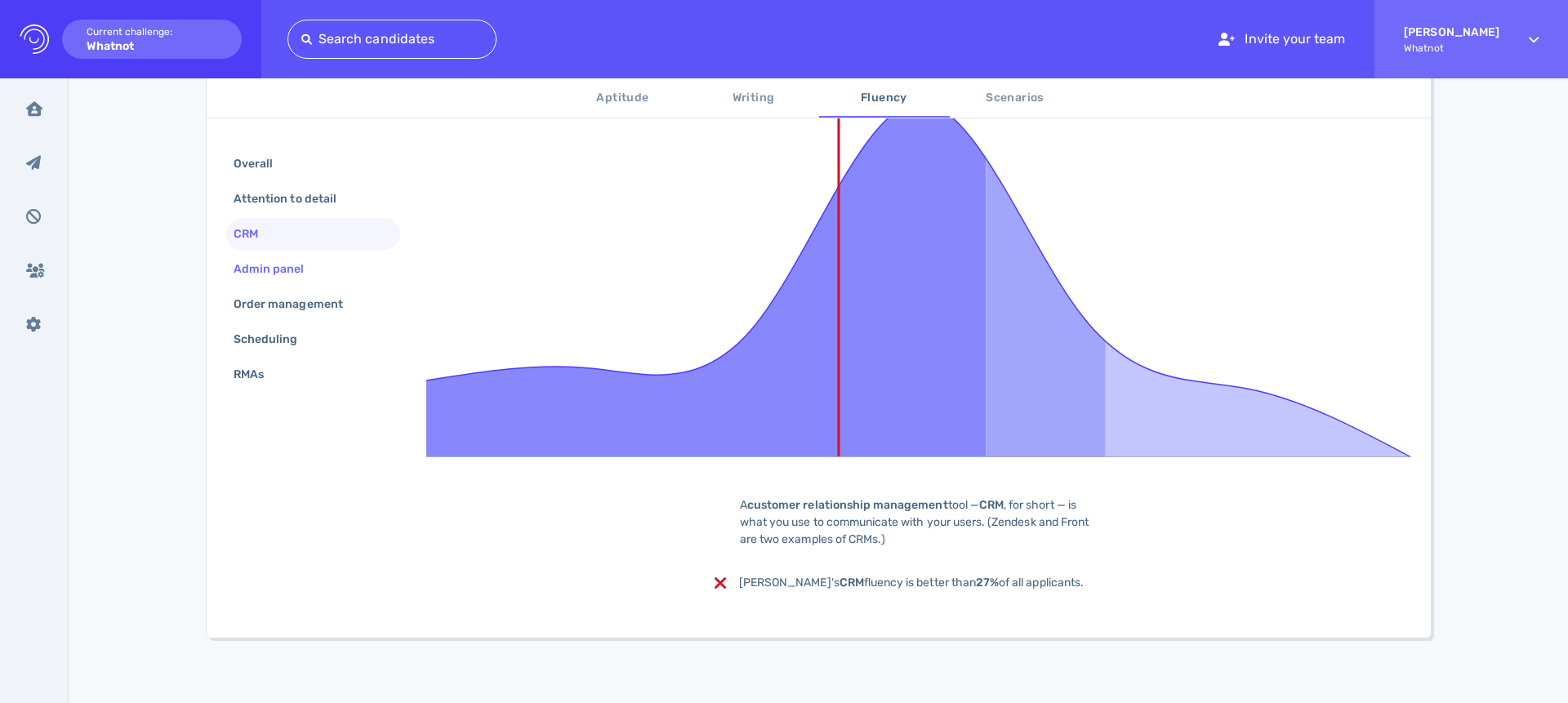
click at [276, 268] on div "Admin panel" at bounding box center [278, 269] width 94 height 24
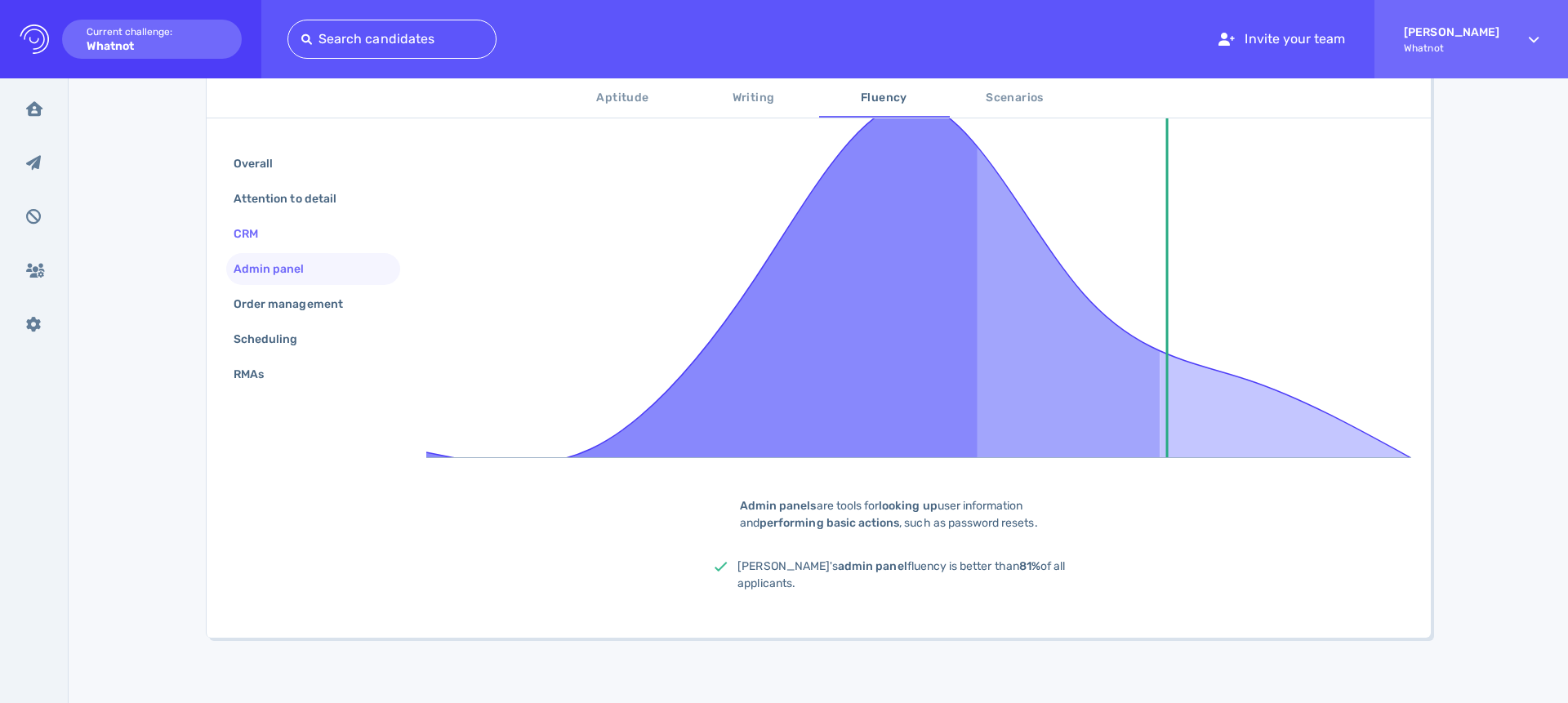
click at [272, 240] on div "CRM" at bounding box center [253, 234] width 47 height 24
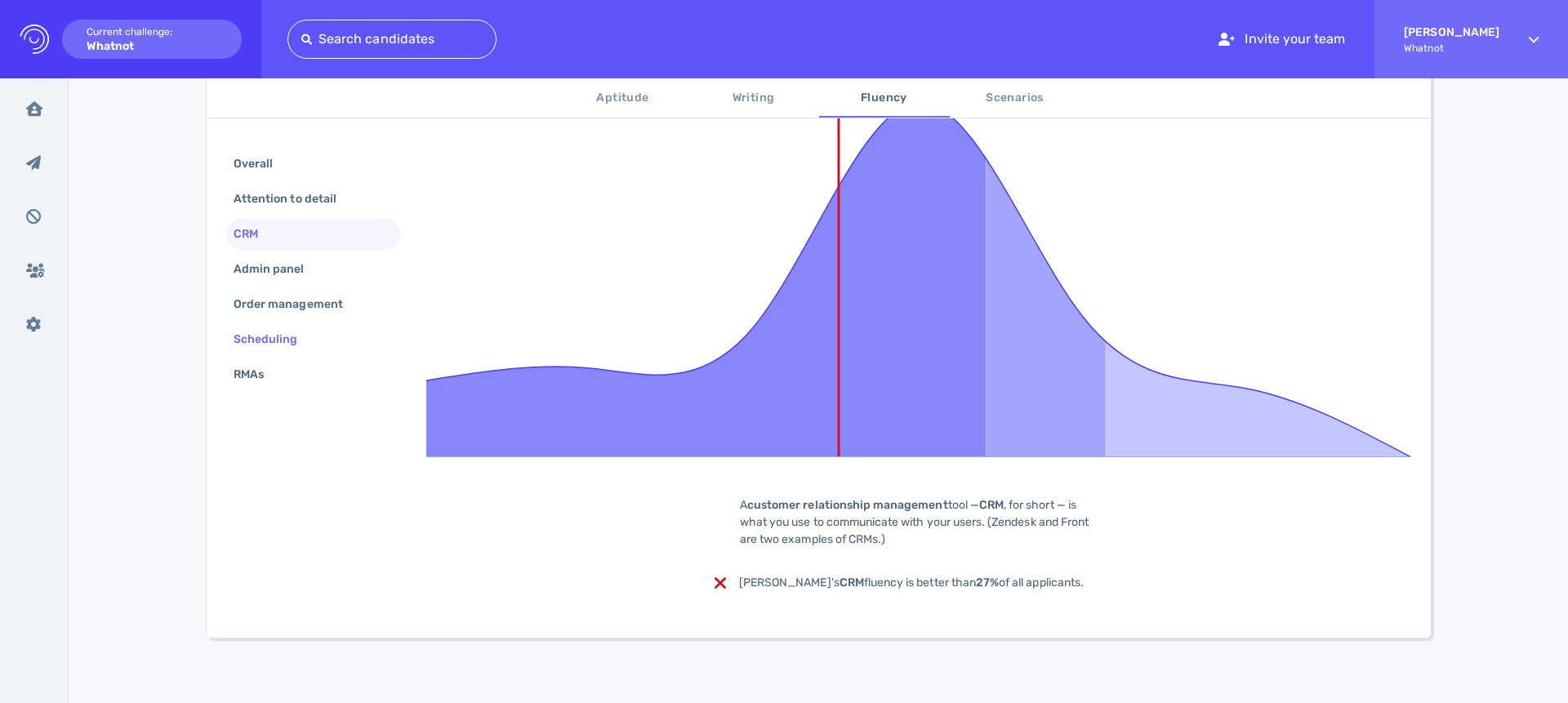
scroll to position [356, 0]
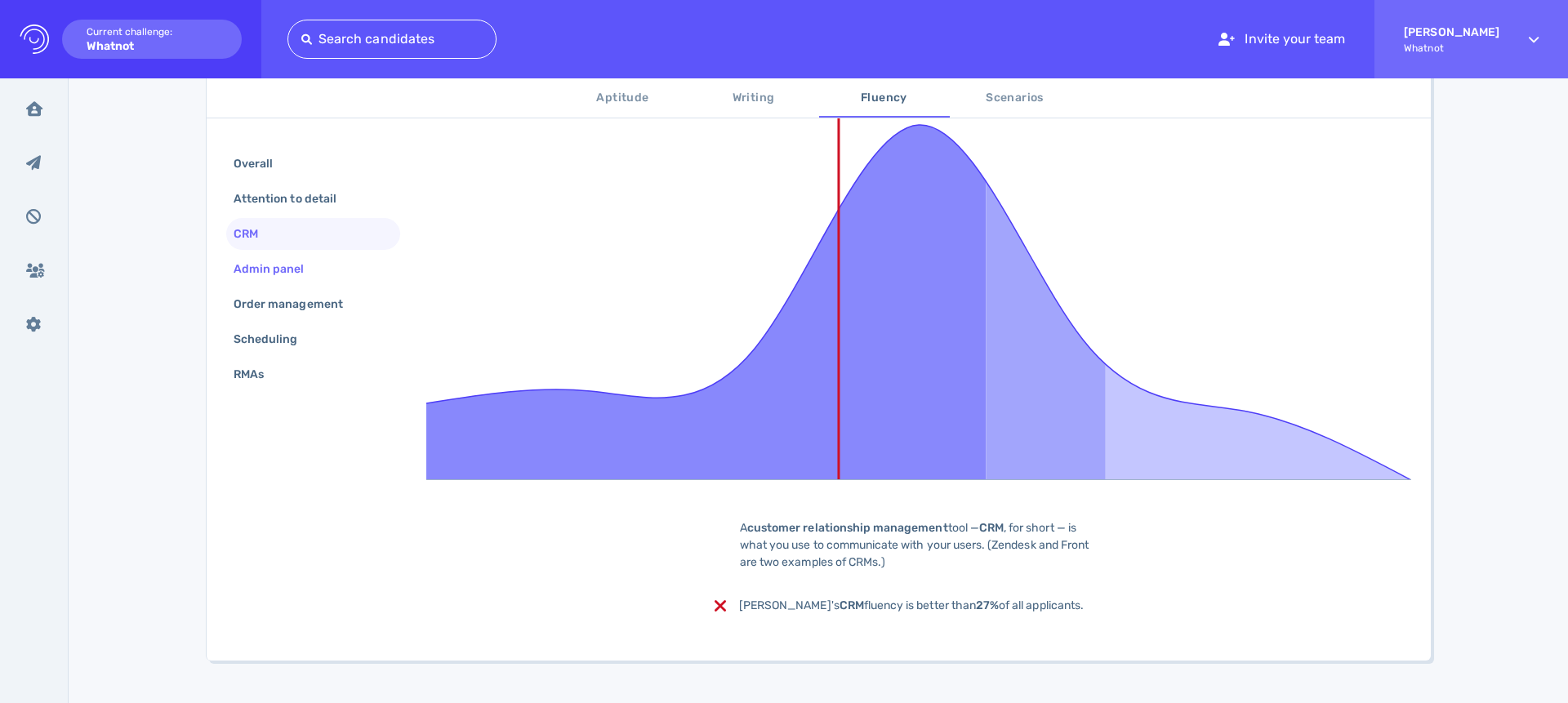
click at [274, 265] on div "Admin panel" at bounding box center [278, 269] width 94 height 24
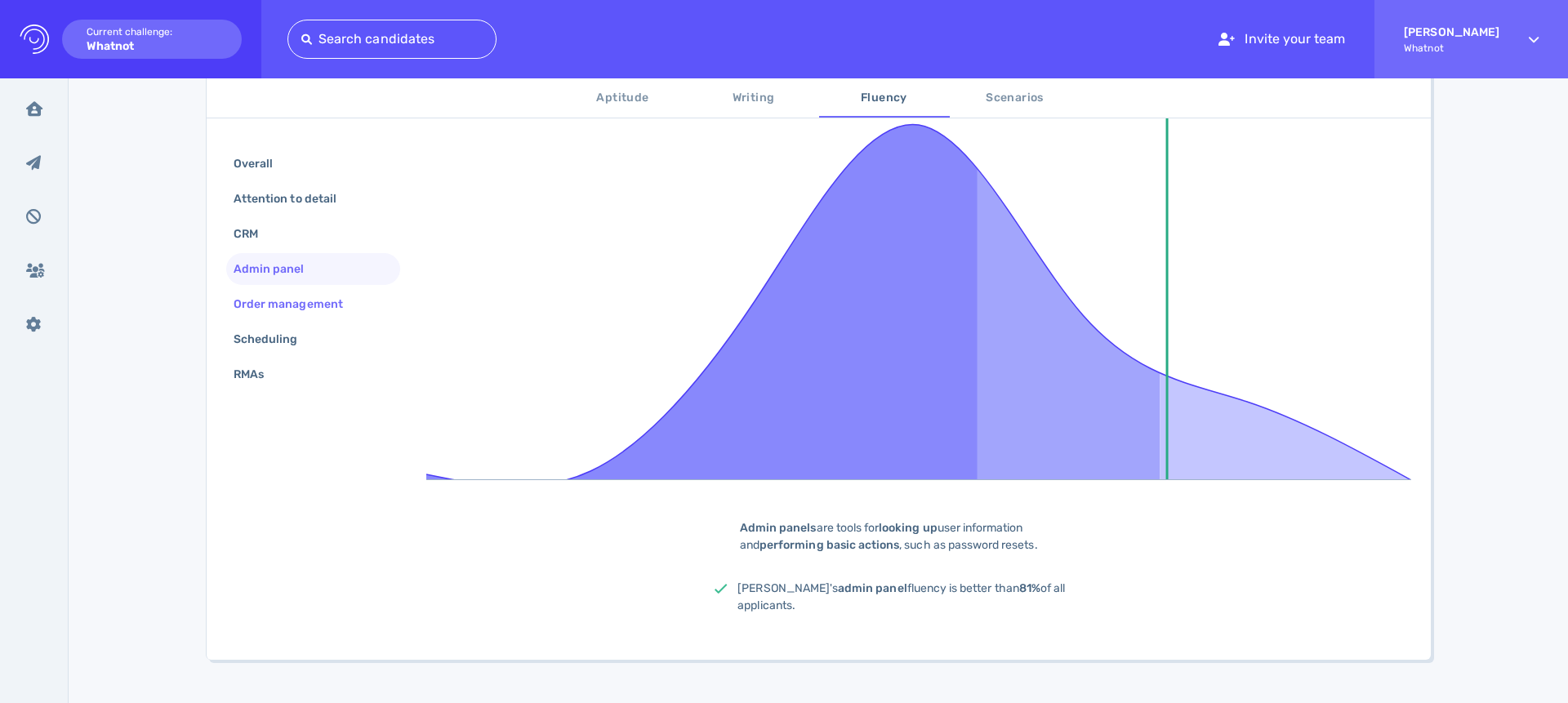
click at [271, 292] on div "Order management" at bounding box center [296, 304] width 132 height 24
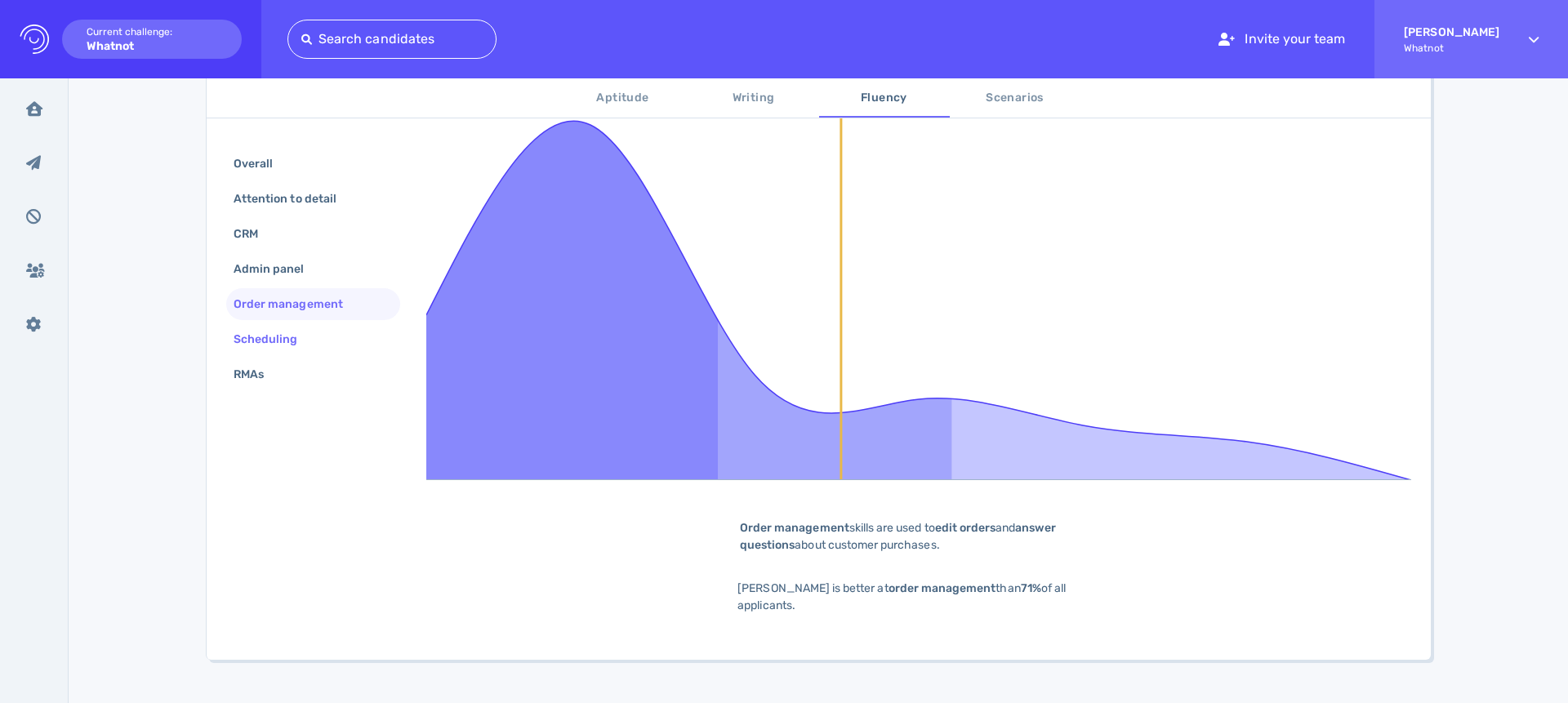
click at [270, 327] on div "Scheduling" at bounding box center [274, 339] width 87 height 24
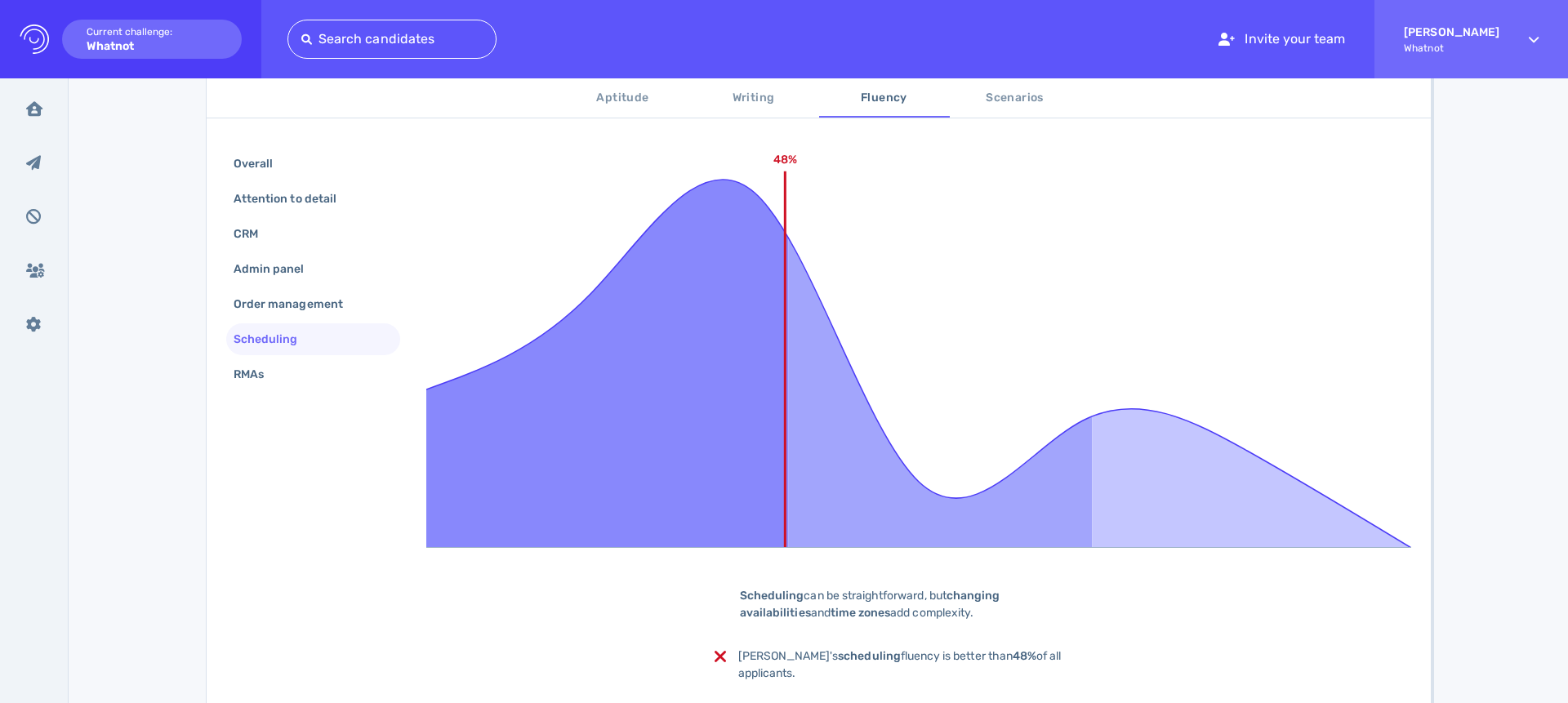
scroll to position [290, 0]
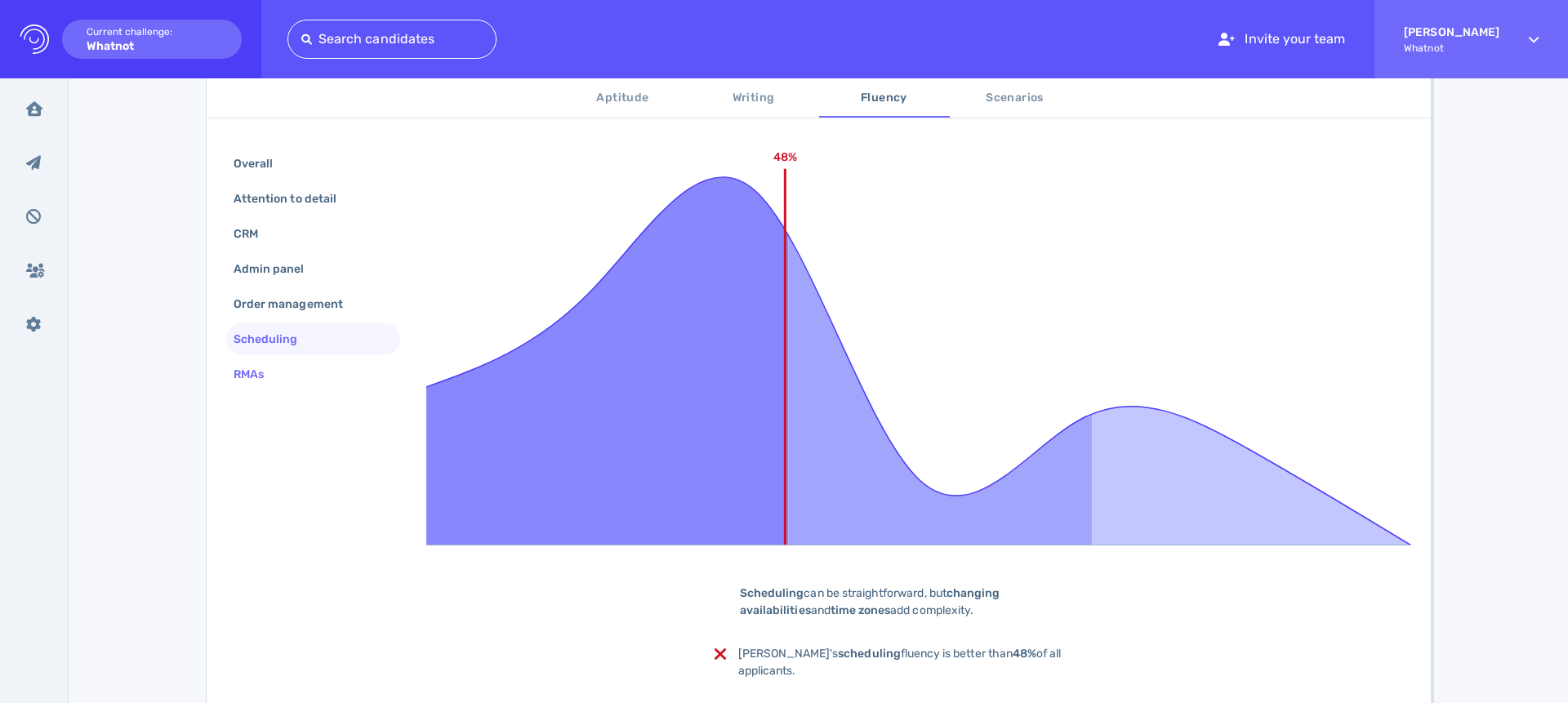
click at [247, 378] on div "RMAs" at bounding box center [256, 375] width 53 height 24
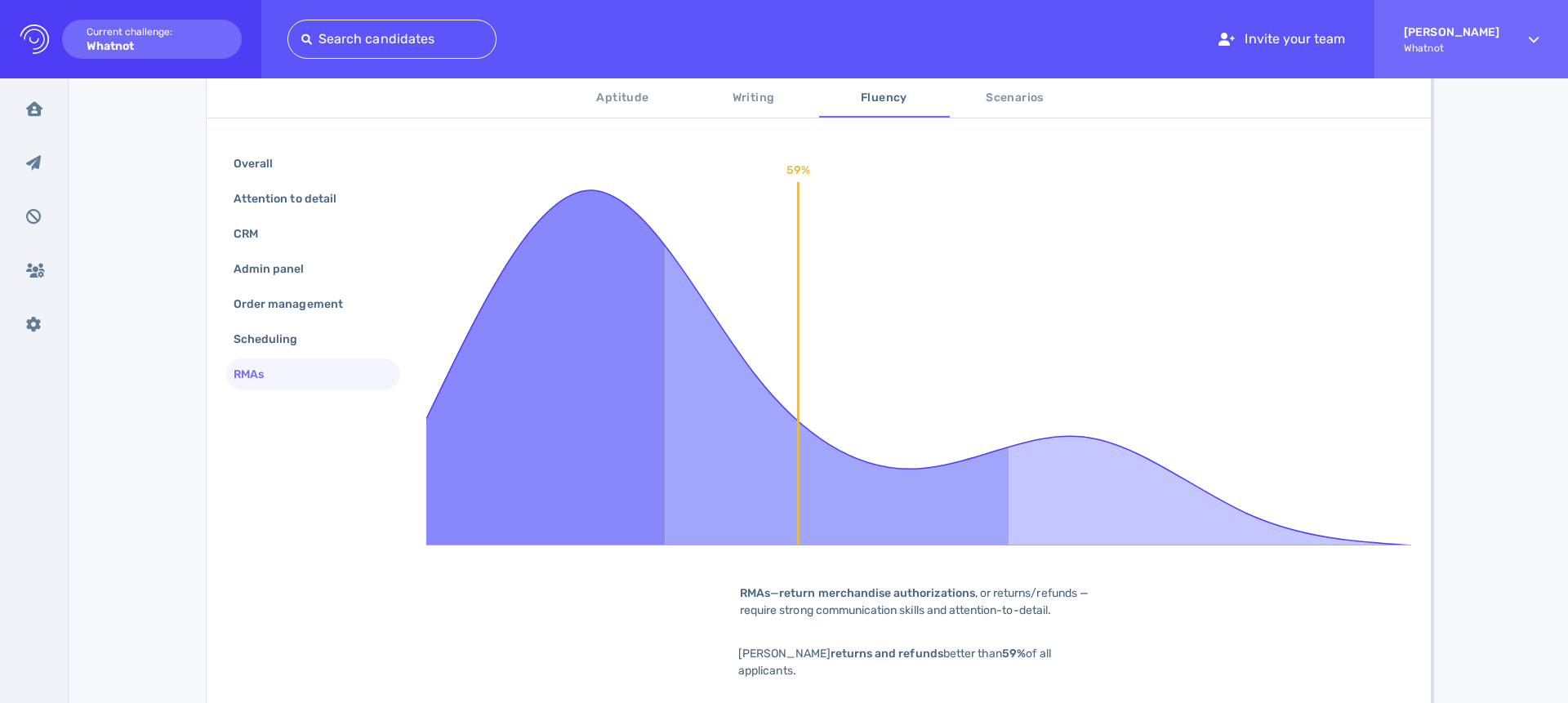
scroll to position [378, 0]
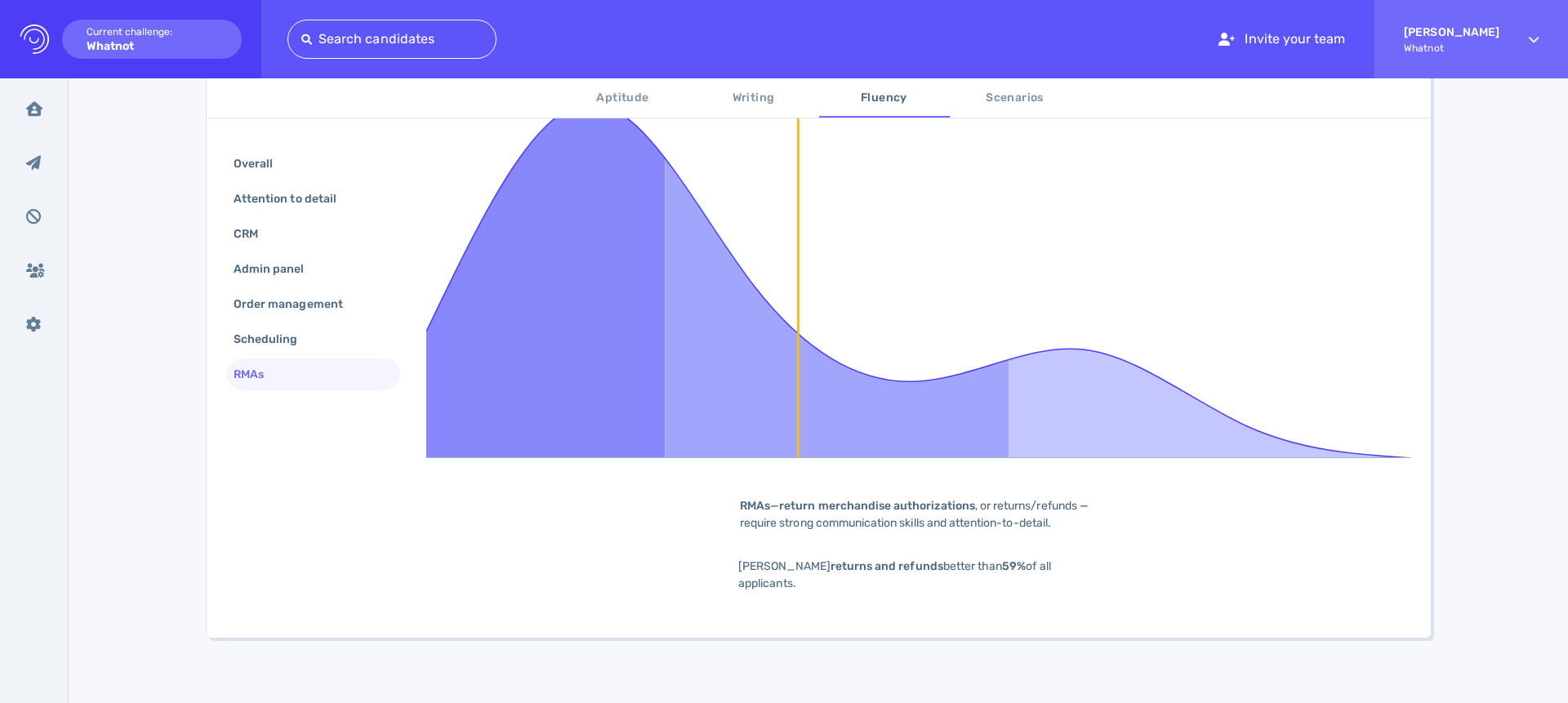
click at [961, 100] on span "Scenarios" at bounding box center [1015, 98] width 111 height 20
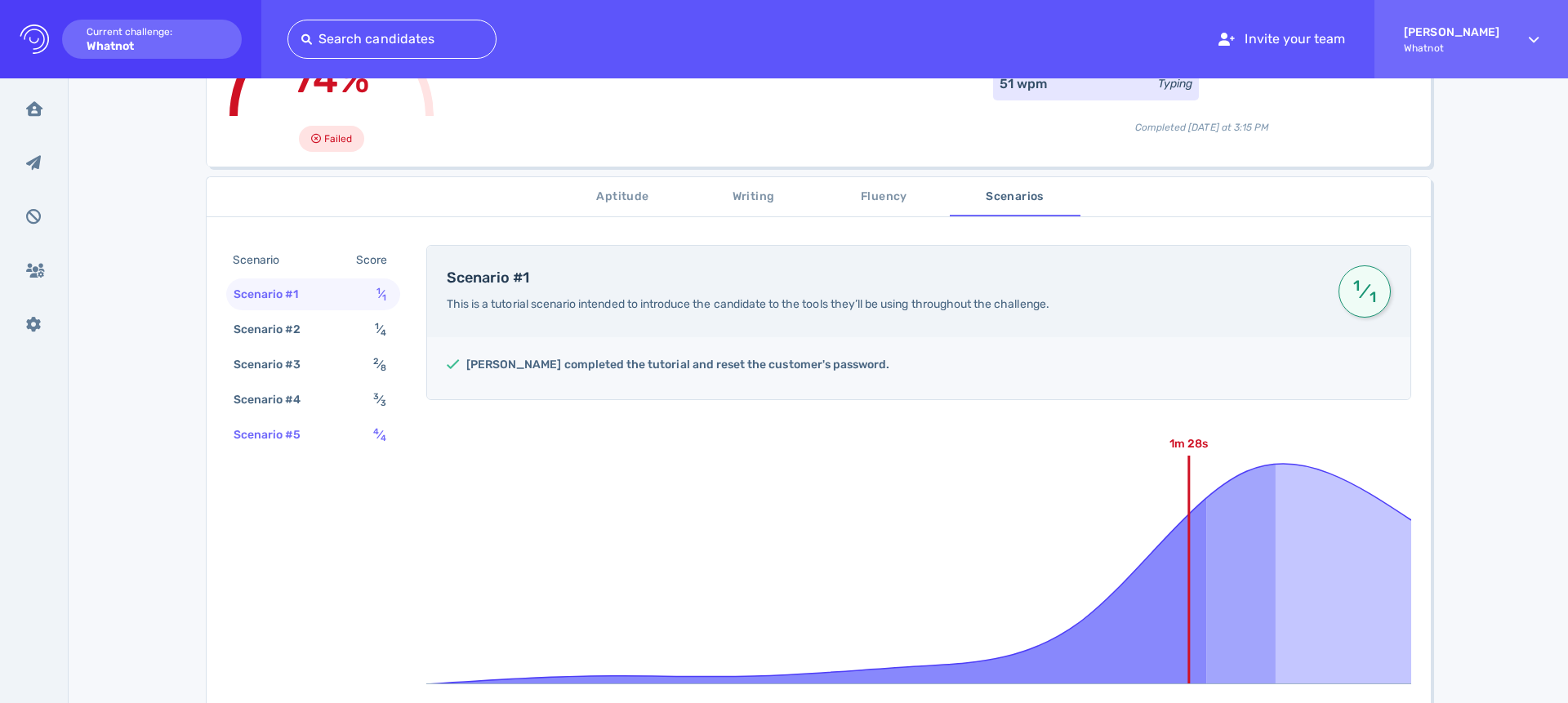
scroll to position [87, 0]
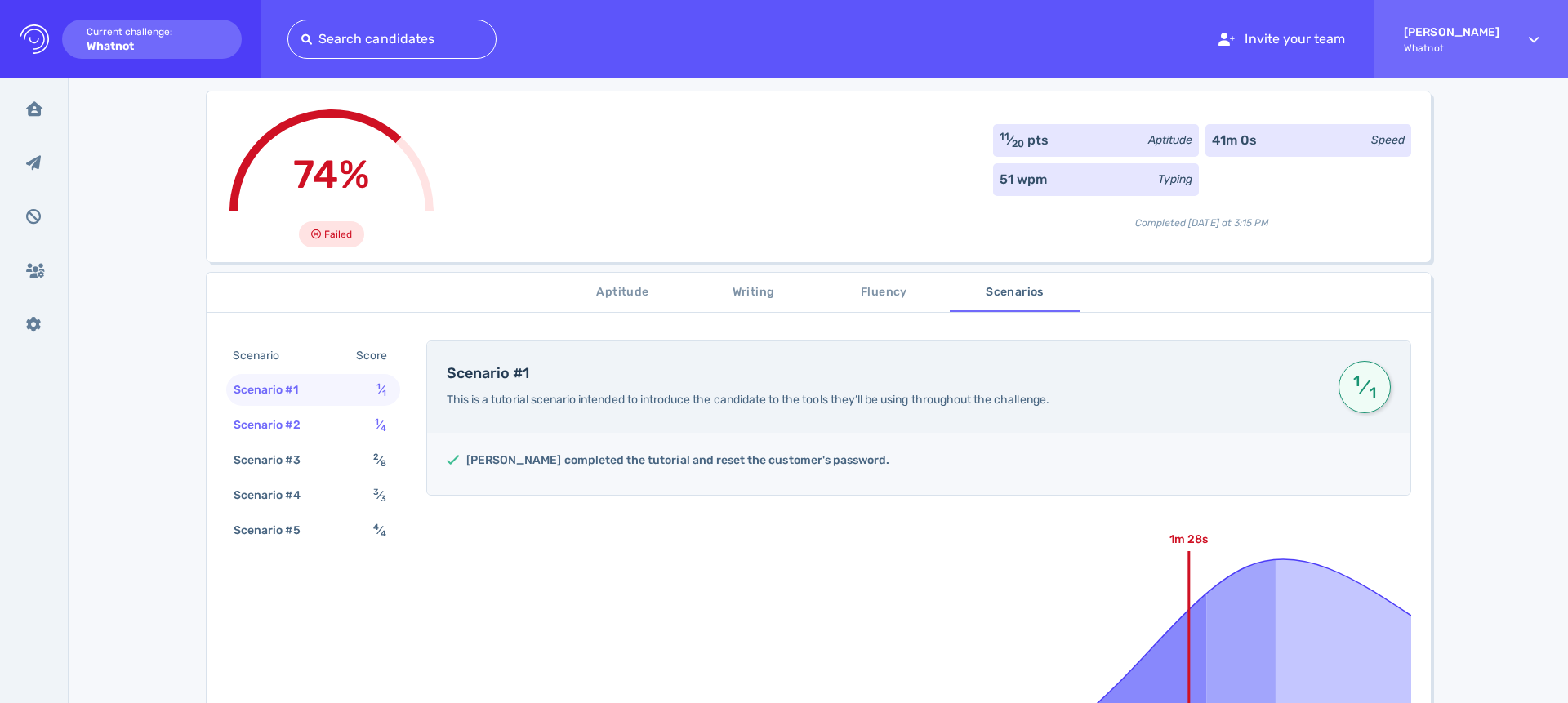
click at [289, 421] on div "Scenario #2" at bounding box center [276, 426] width 91 height 24
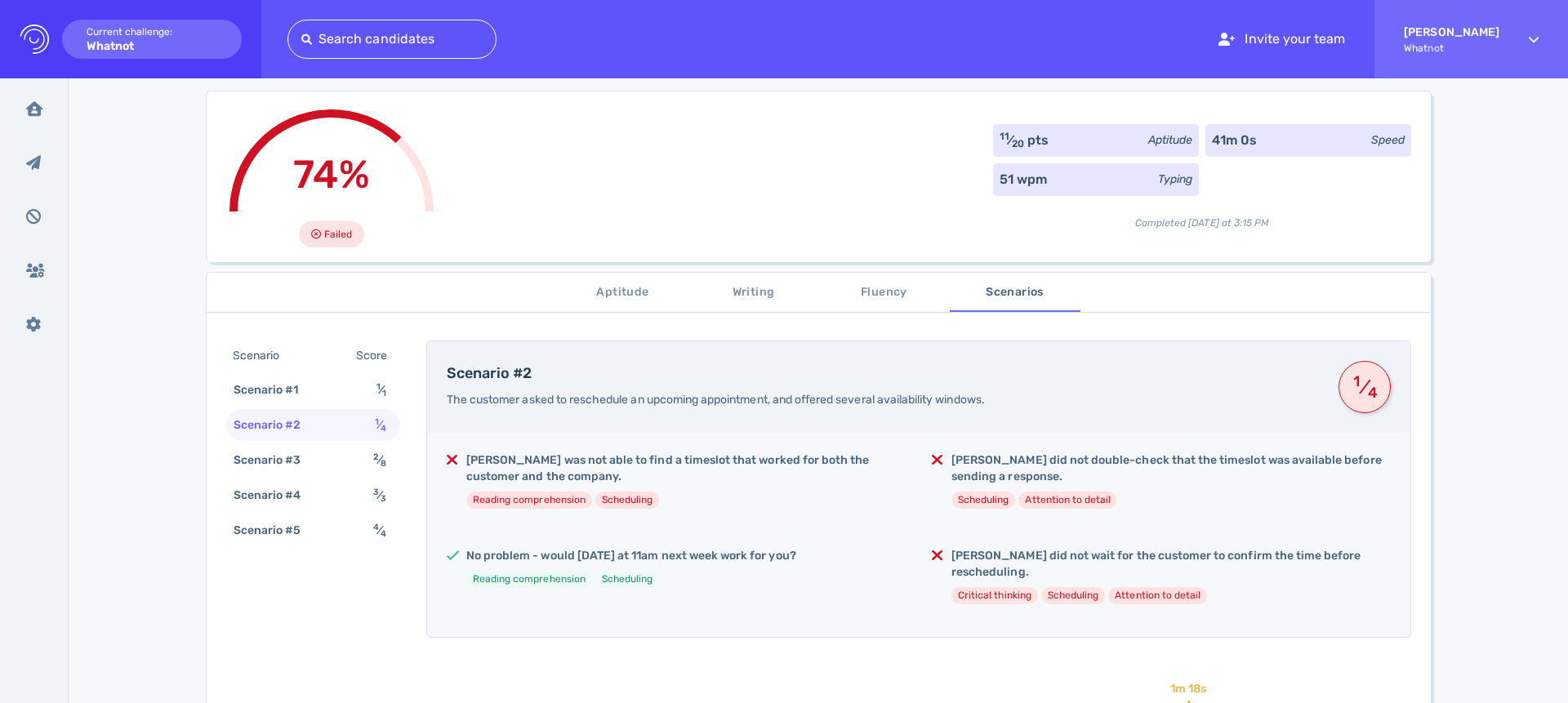
scroll to position [129, 0]
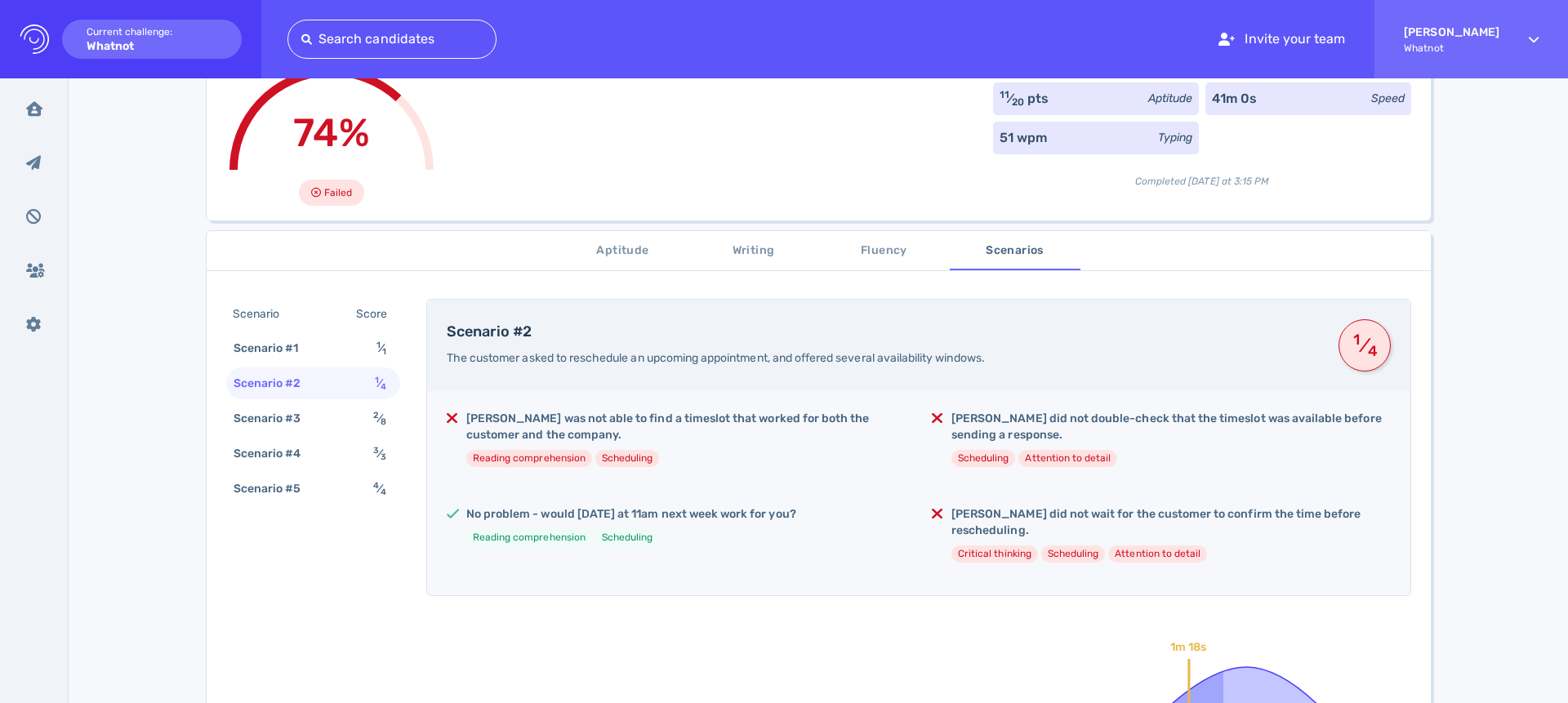
click at [505, 455] on li "Reading comprehension" at bounding box center [529, 458] width 126 height 18
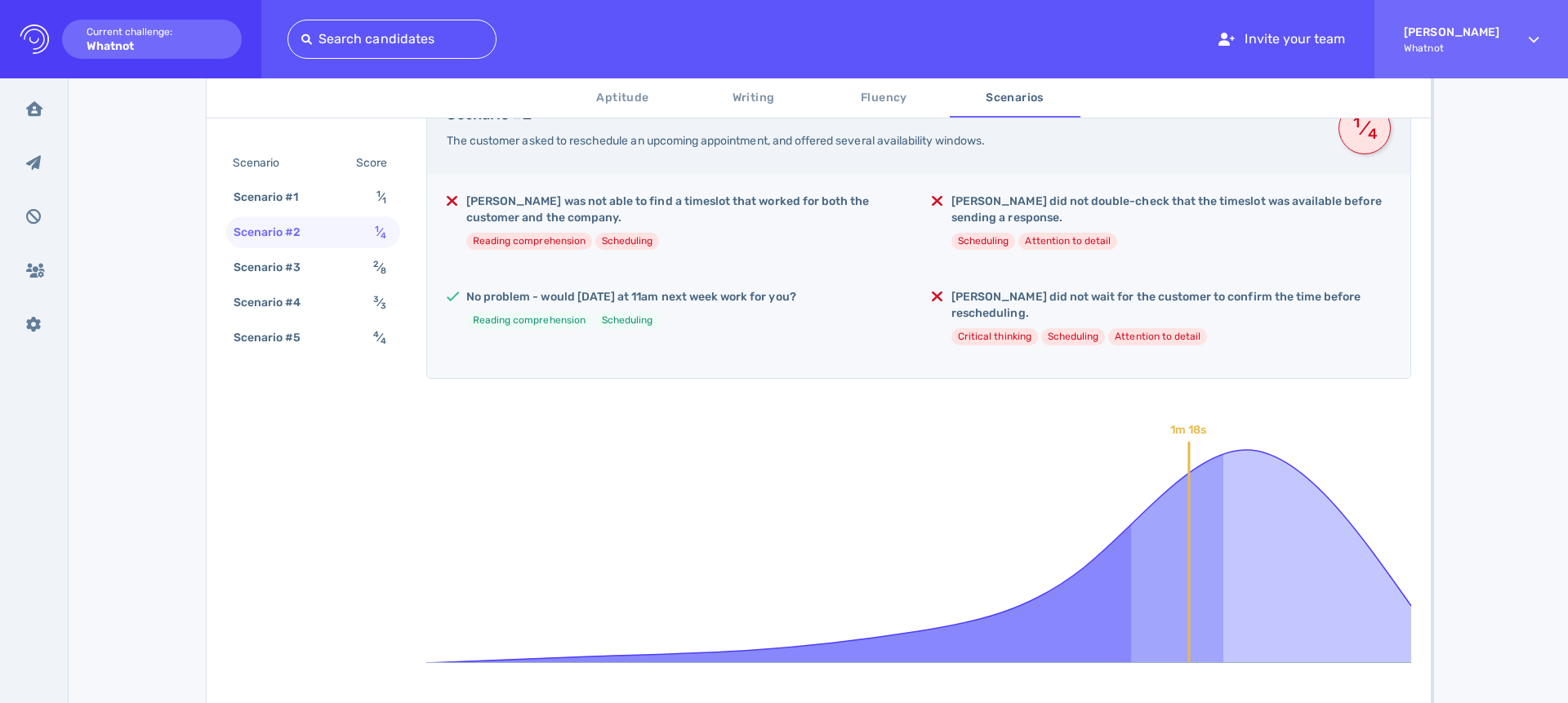
scroll to position [228, 0]
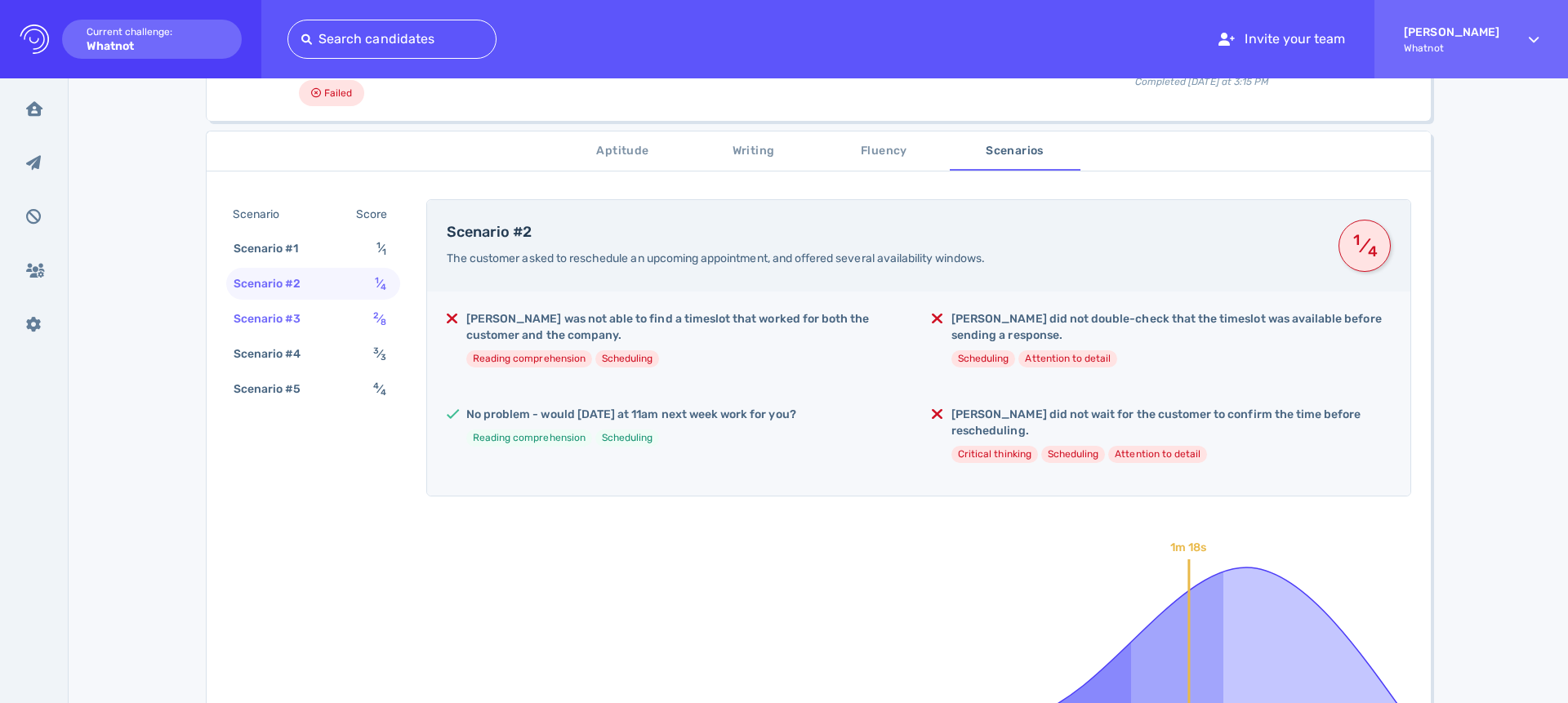
click at [278, 315] on div "Scenario #3" at bounding box center [276, 319] width 91 height 24
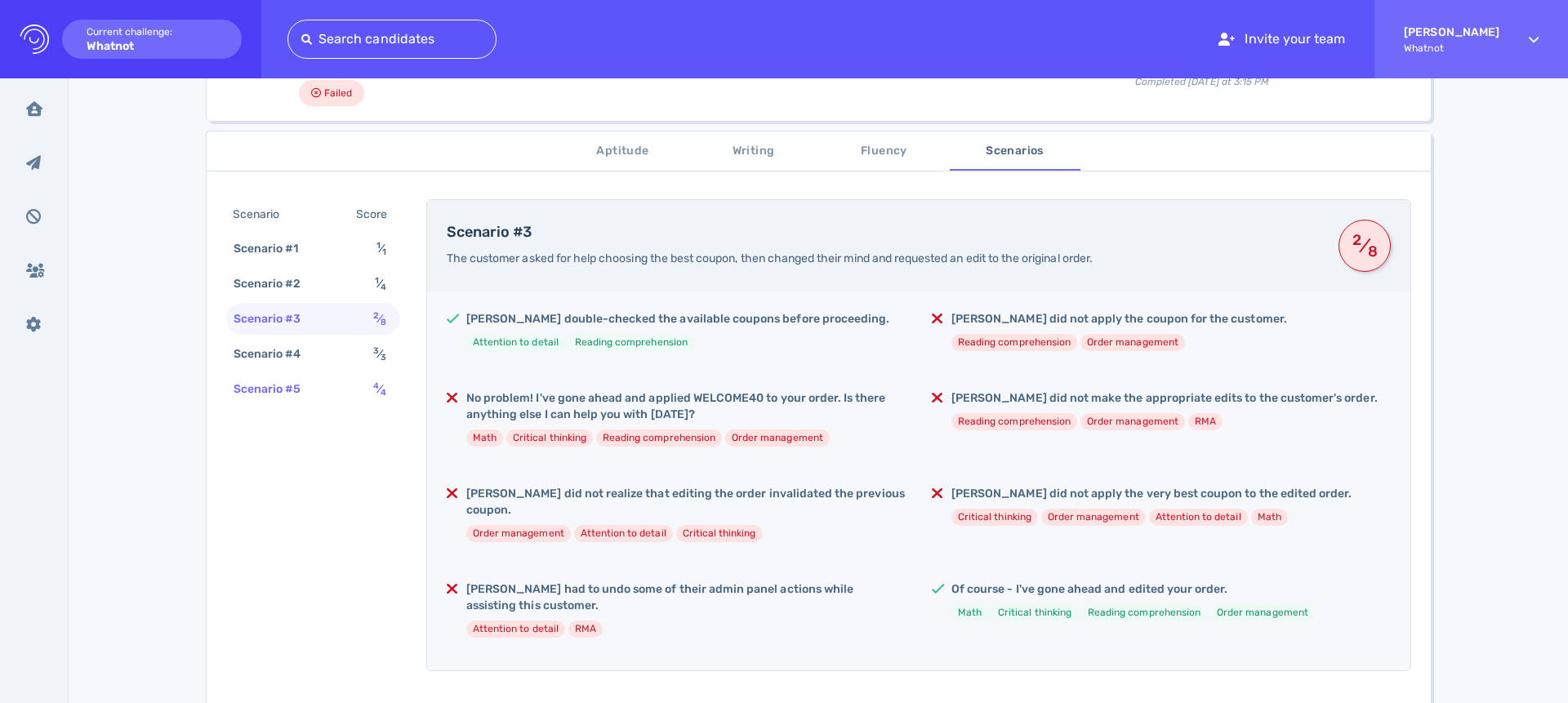
click at [333, 388] on div "Scenario #5 4 ⁄ 4" at bounding box center [314, 388] width 174 height 31
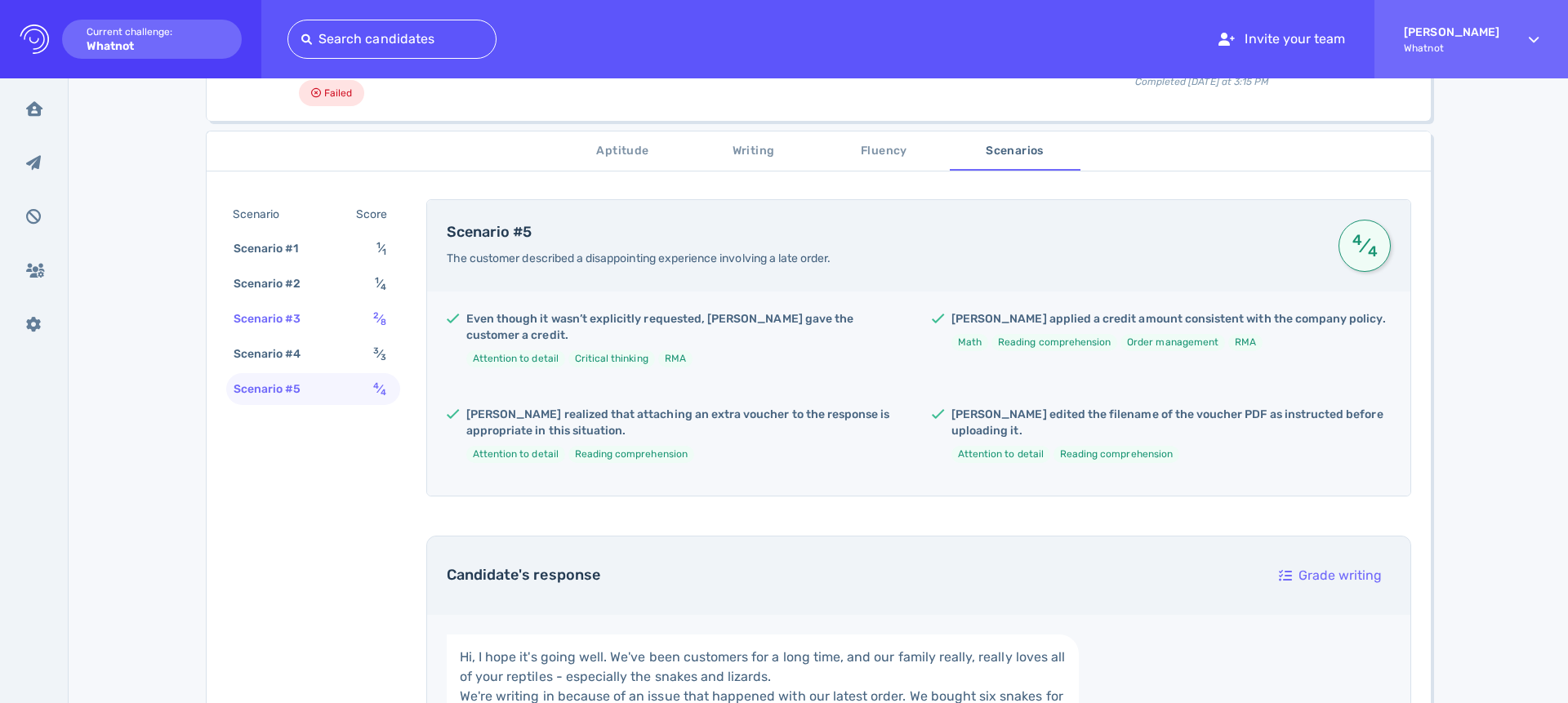
click at [332, 332] on div "Scenario #3 2 ⁄ 8" at bounding box center [314, 318] width 174 height 31
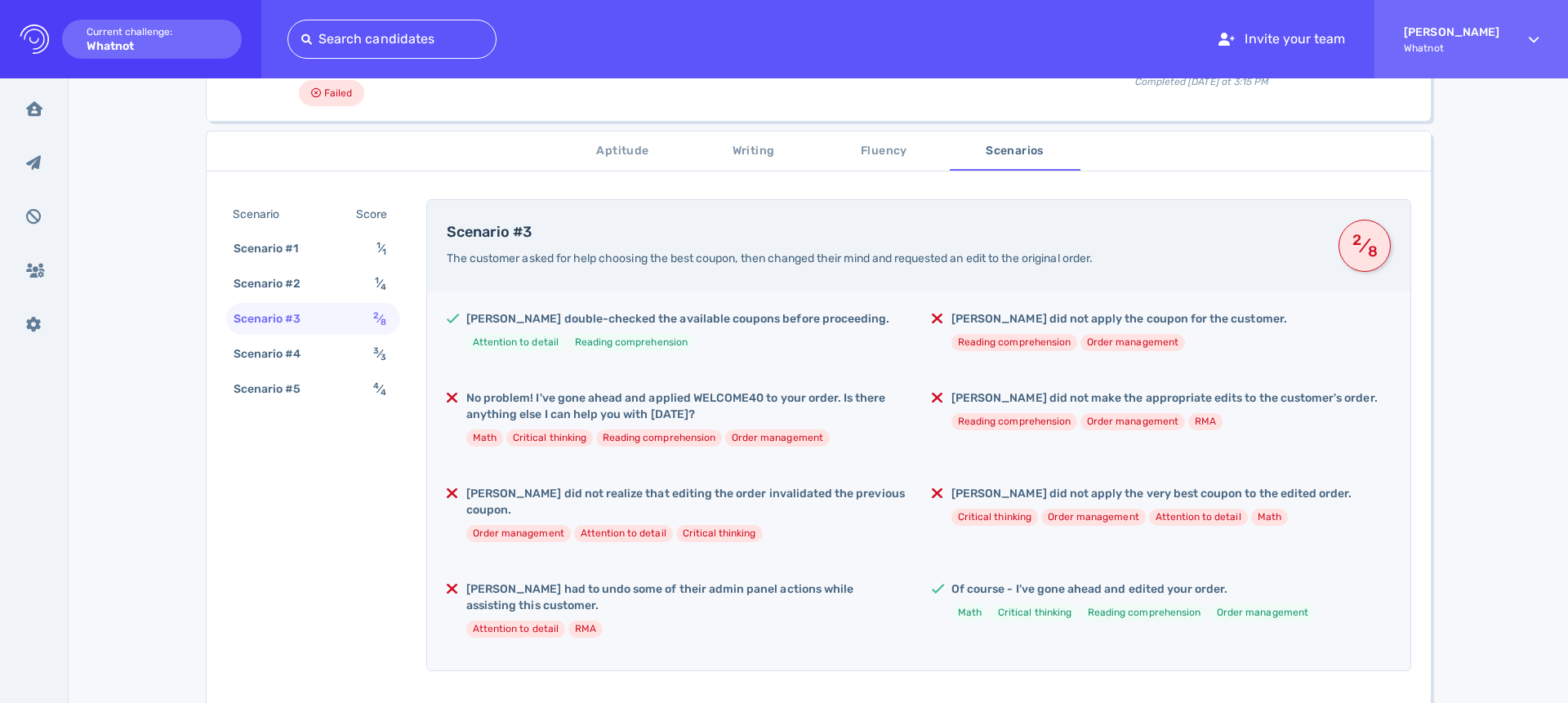
click at [334, 302] on div "Scenario Score Scenario #1 1 ⁄ 1 Scenario #2 1 ⁄ 4 Scenario #3 2 ⁄ 8 Scenario #…" at bounding box center [314, 303] width 174 height 209
click at [334, 283] on div "Scenario #2 1 ⁄ 4" at bounding box center [314, 284] width 174 height 31
